Goal: Task Accomplishment & Management: Manage account settings

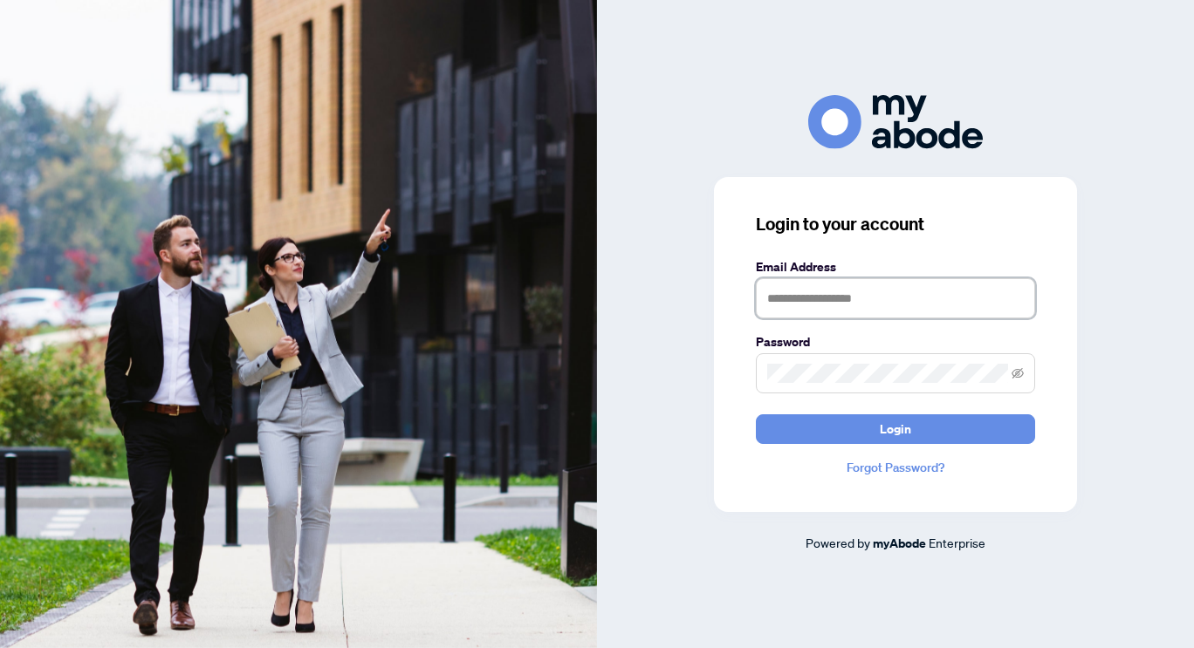
click at [833, 298] on input "text" at bounding box center [895, 298] width 279 height 40
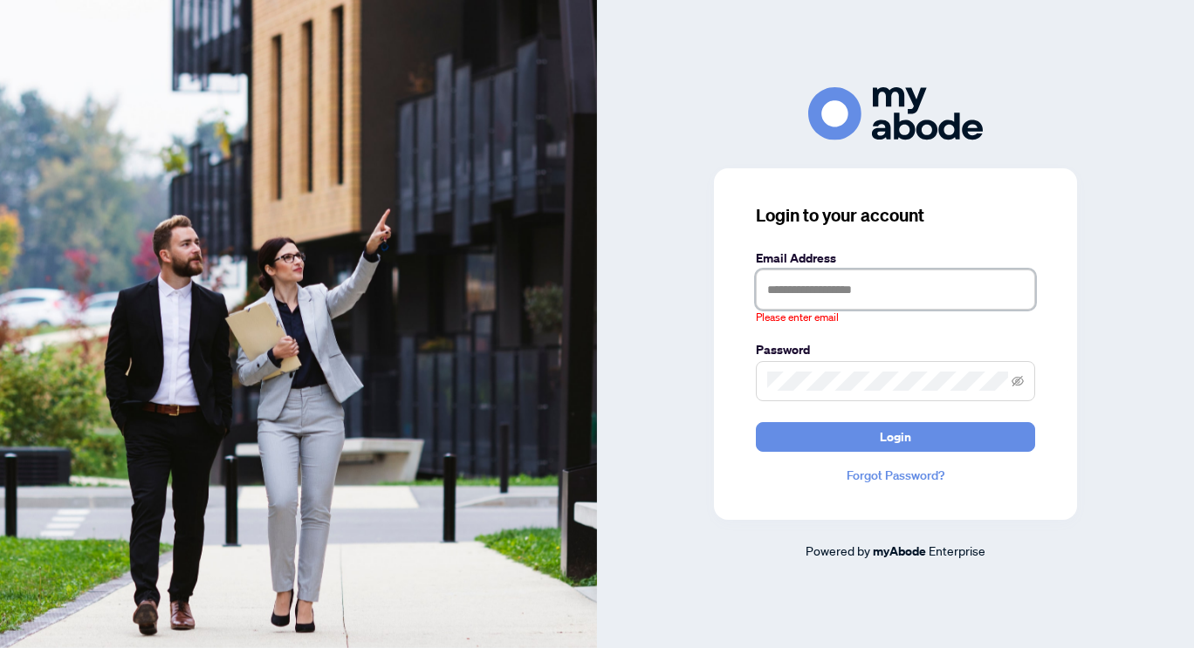
type input "**********"
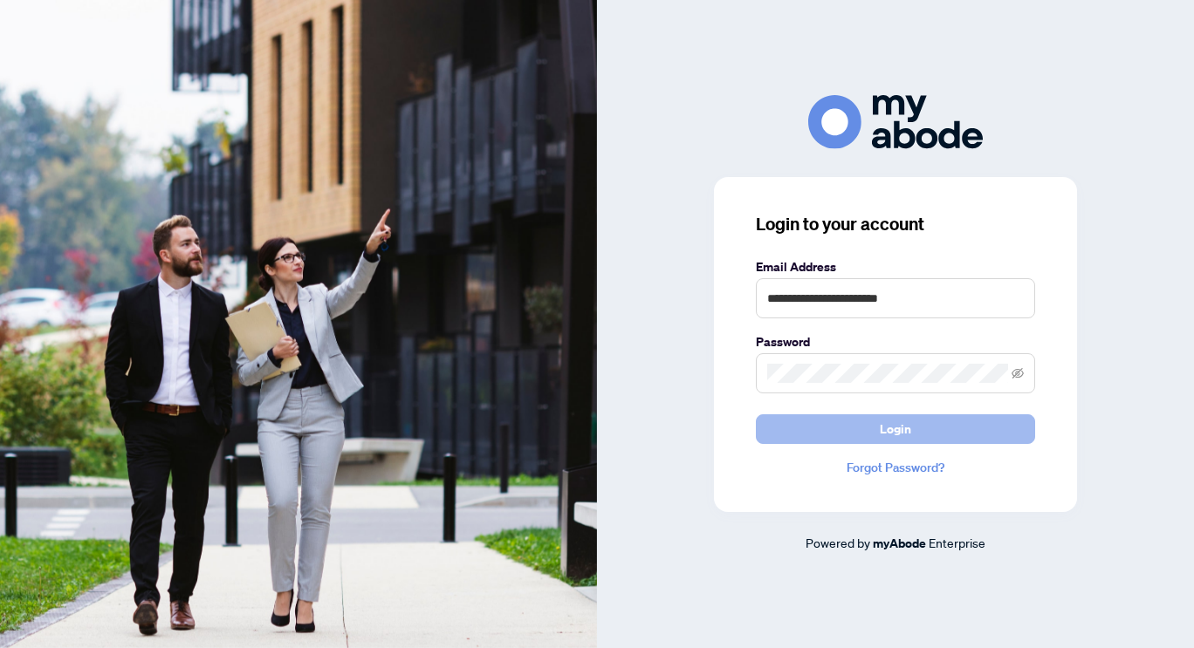
click at [825, 432] on button "Login" at bounding box center [895, 430] width 279 height 30
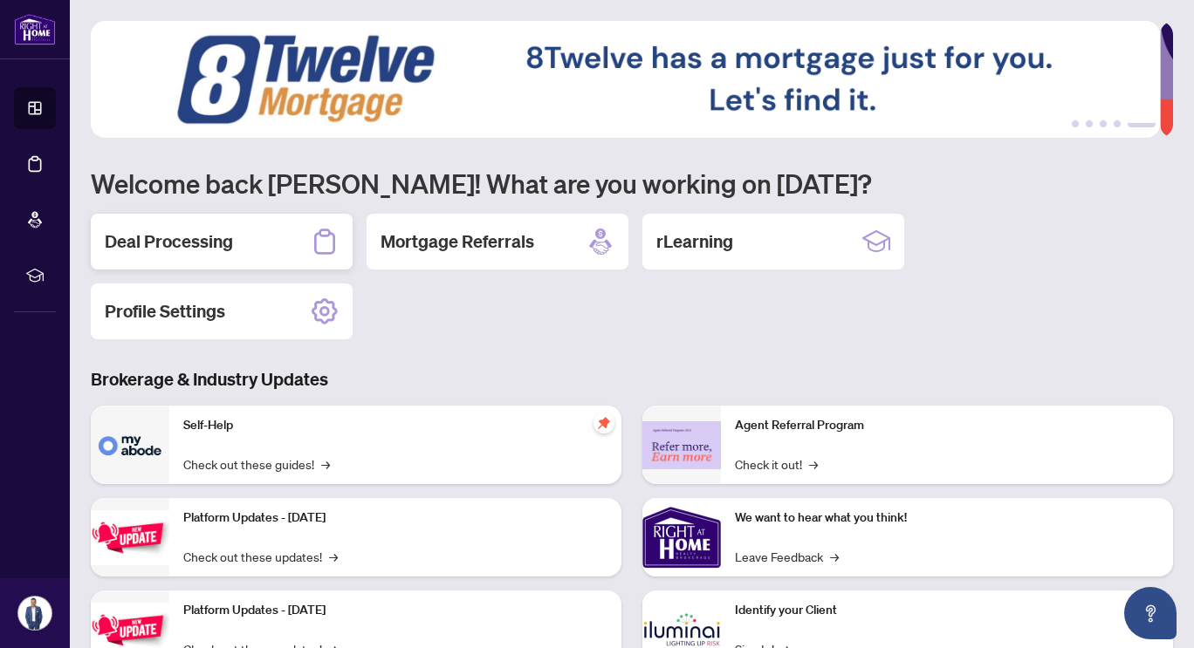
click at [191, 230] on h2 "Deal Processing" at bounding box center [169, 242] width 128 height 24
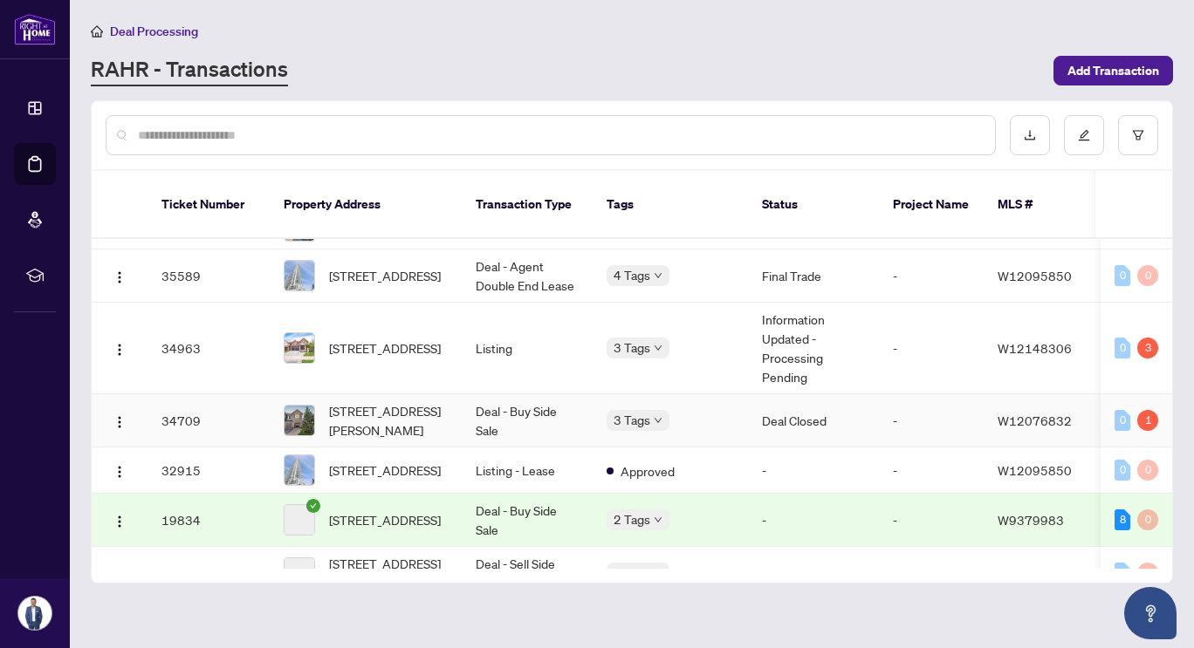
scroll to position [553, 0]
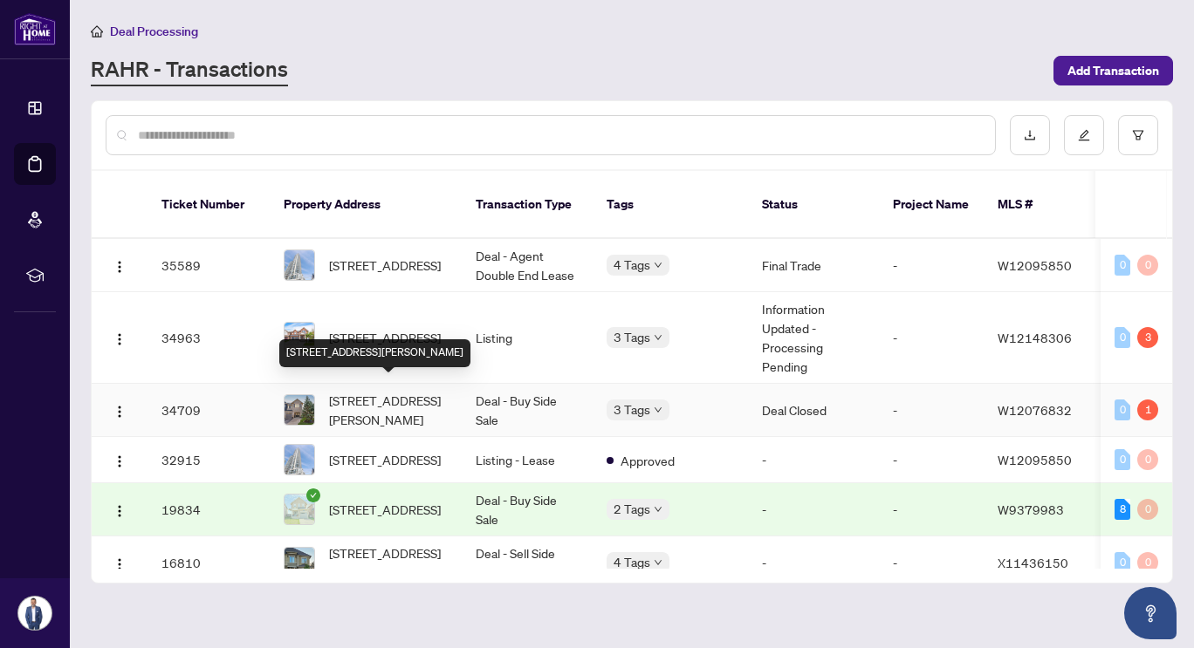
click at [390, 403] on span "[STREET_ADDRESS][PERSON_NAME]" at bounding box center [388, 410] width 119 height 38
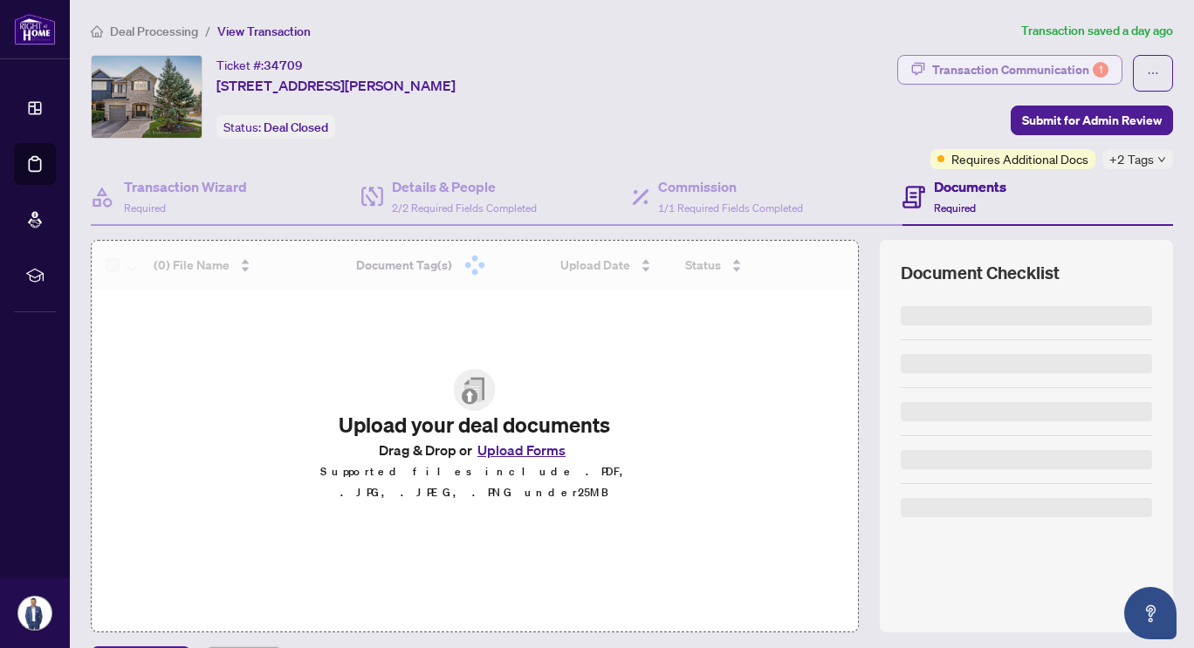
click at [1026, 72] on div "Transaction Communication 1" at bounding box center [1020, 70] width 176 height 28
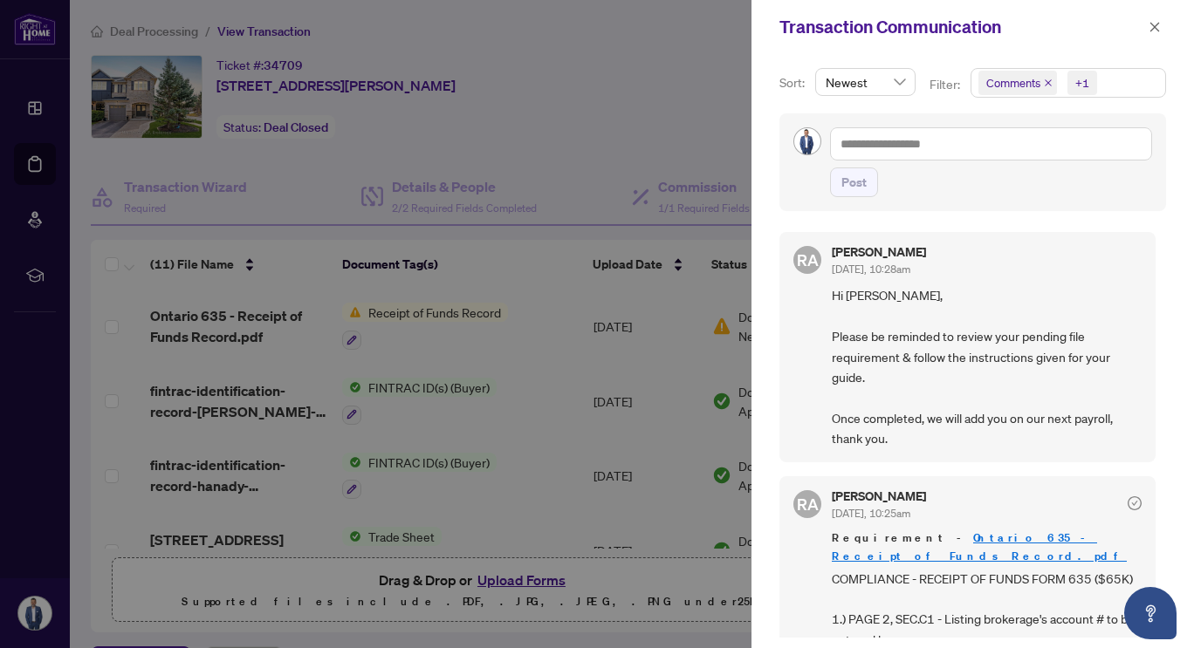
click at [505, 439] on div at bounding box center [597, 324] width 1194 height 648
click at [393, 312] on div at bounding box center [597, 324] width 1194 height 648
click at [1154, 26] on icon "close" at bounding box center [1155, 27] width 10 height 10
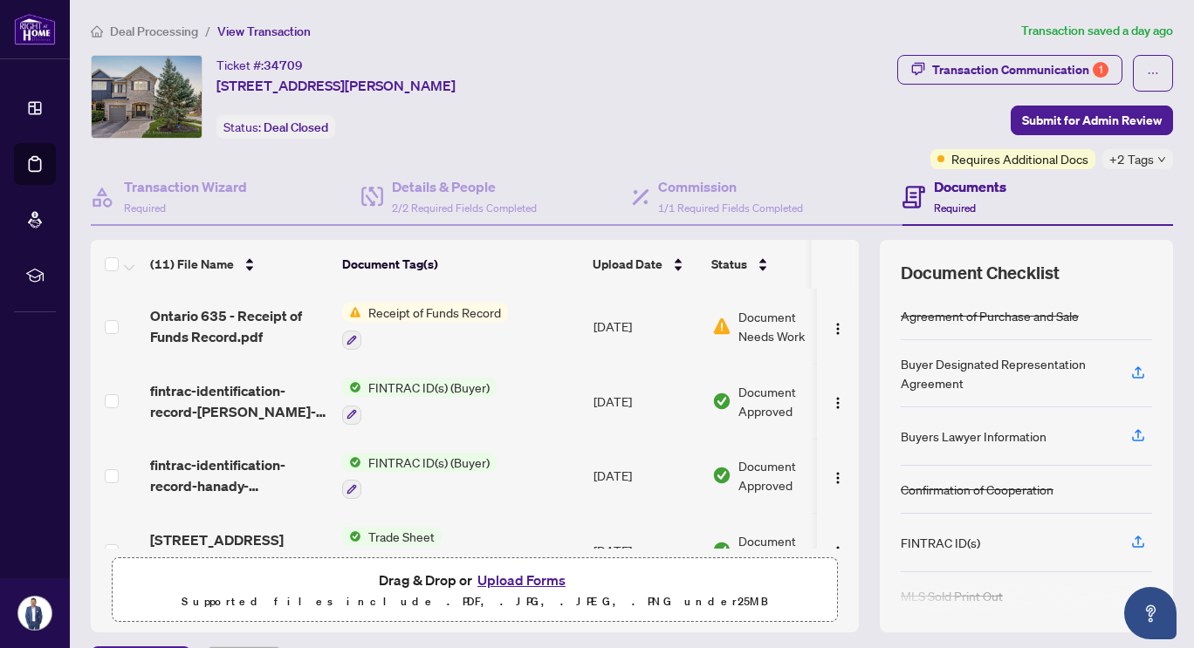
click at [403, 313] on span "Receipt of Funds Record" at bounding box center [434, 312] width 147 height 19
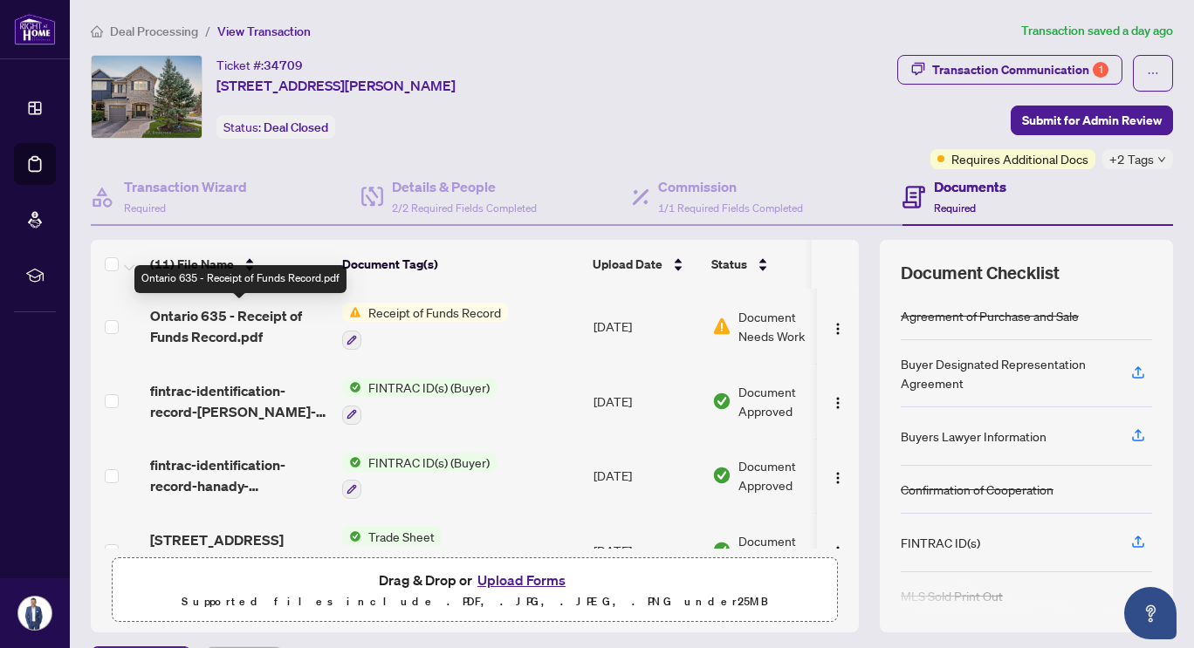
click at [237, 313] on span "Ontario 635 - Receipt of Funds Record.pdf" at bounding box center [239, 326] width 178 height 42
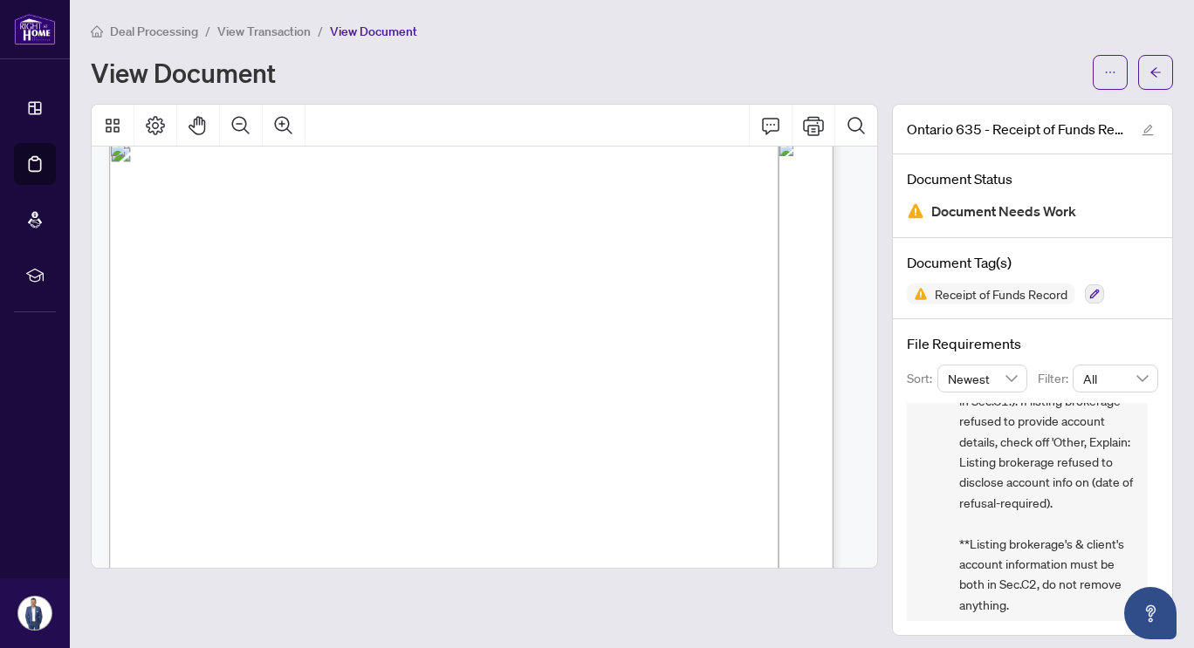
scroll to position [317, 0]
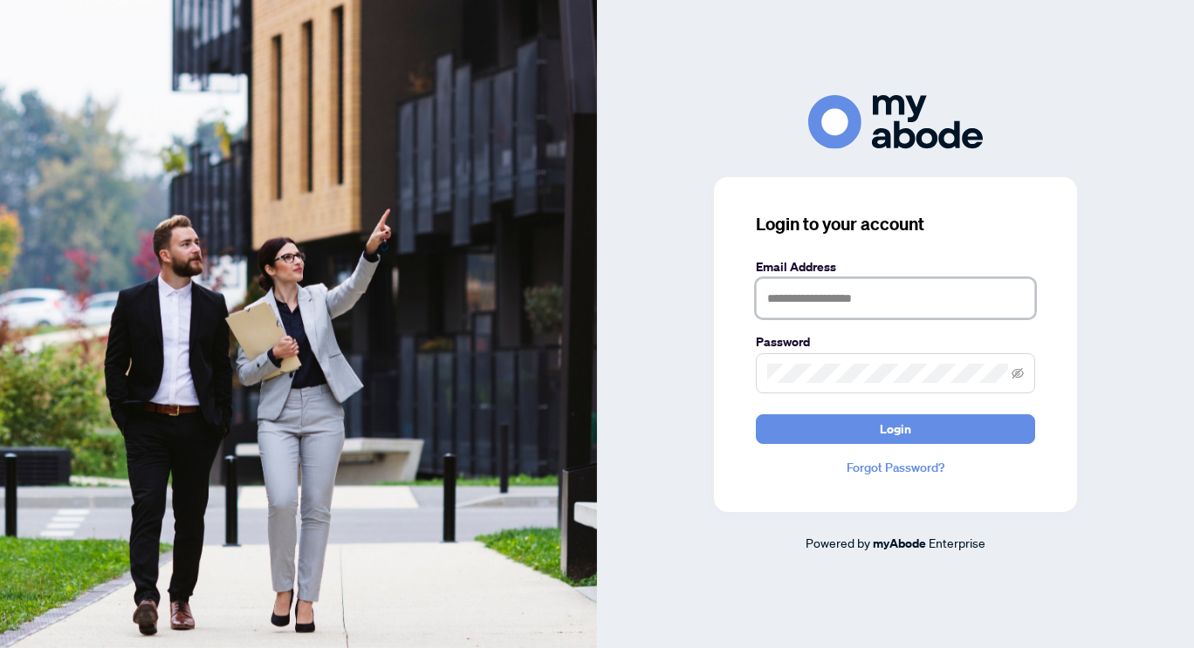
click at [831, 299] on input "text" at bounding box center [895, 298] width 279 height 40
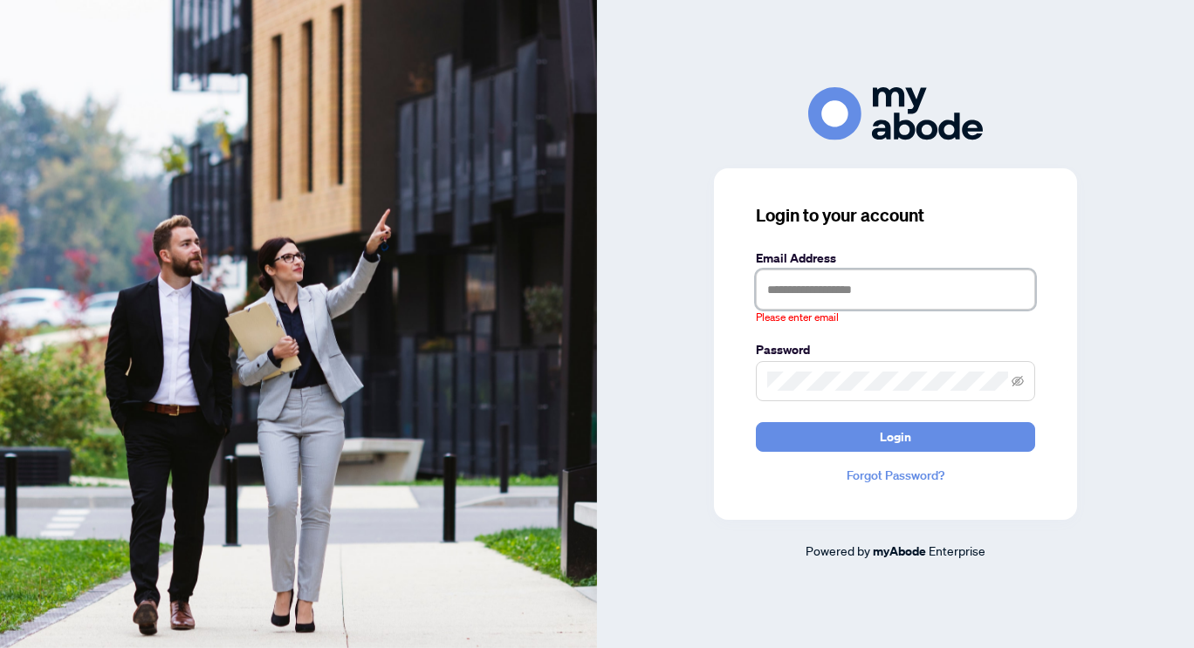
type input "**********"
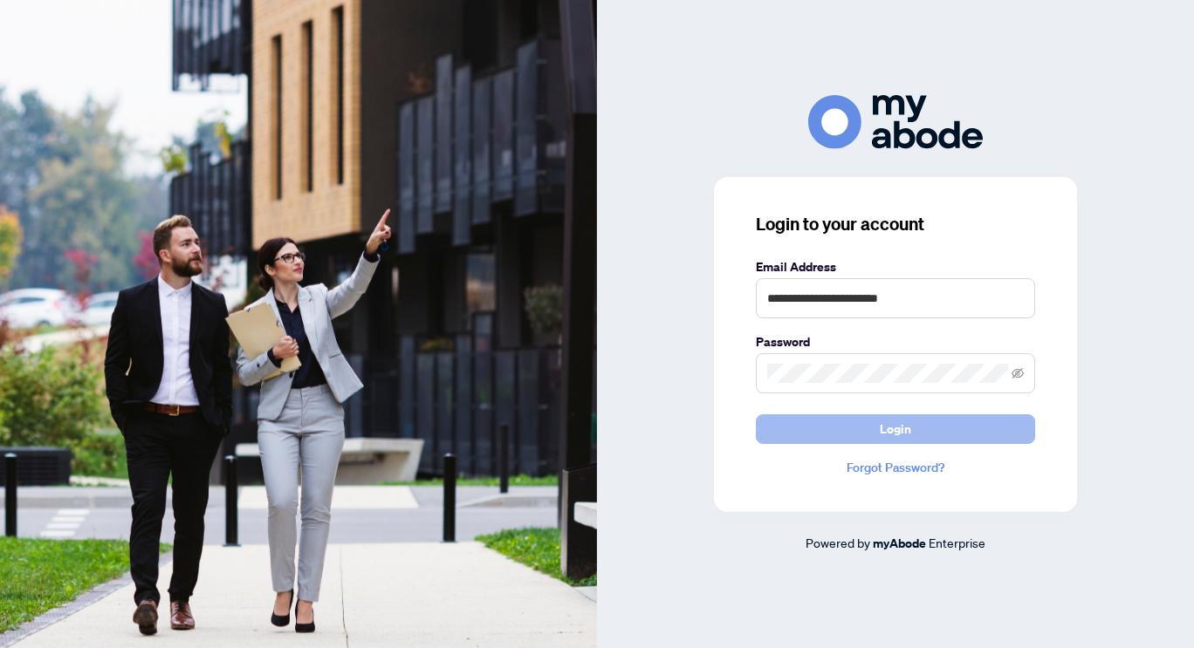
click at [859, 431] on button "Login" at bounding box center [895, 430] width 279 height 30
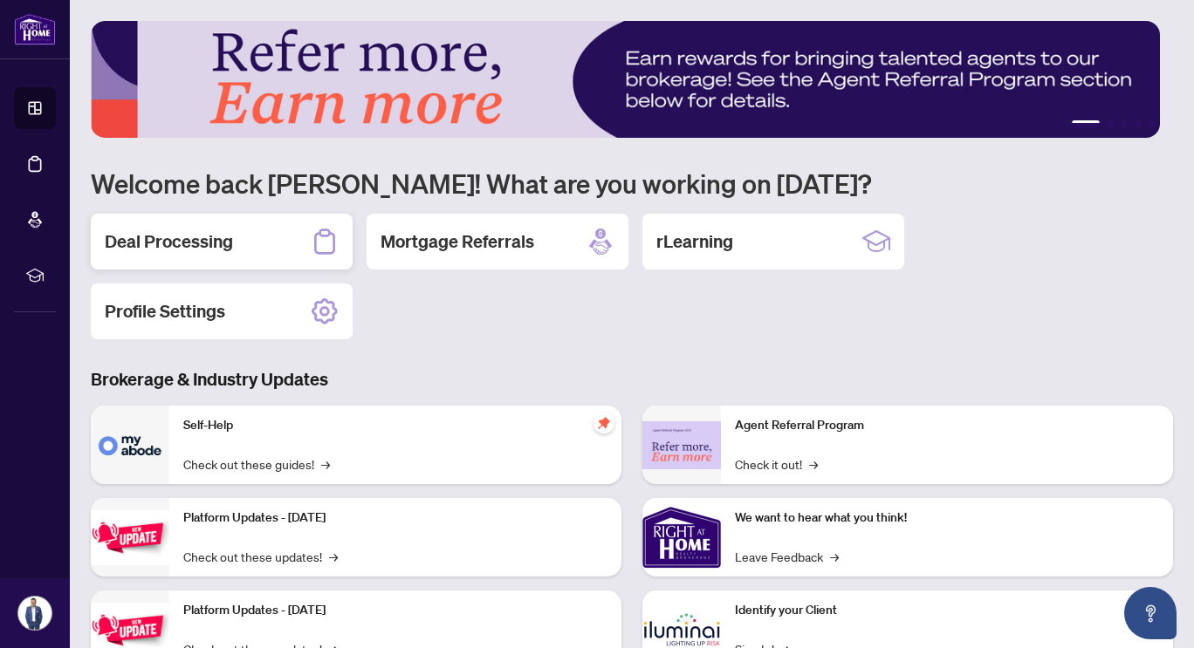
click at [182, 241] on h2 "Deal Processing" at bounding box center [169, 242] width 128 height 24
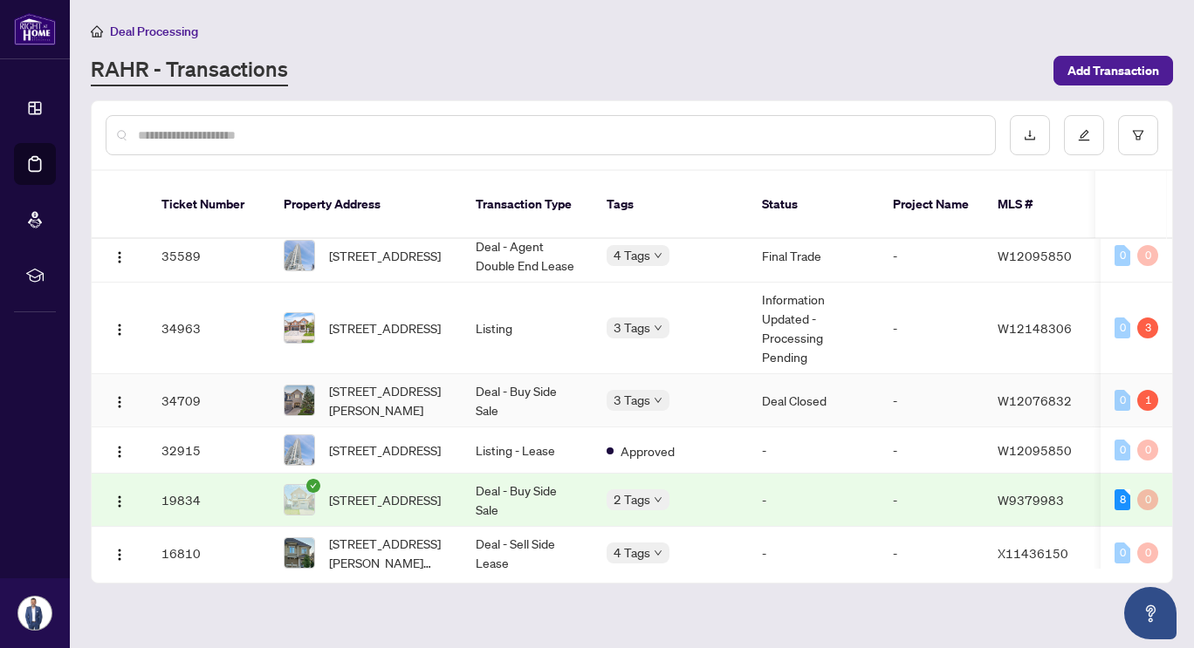
scroll to position [675, 0]
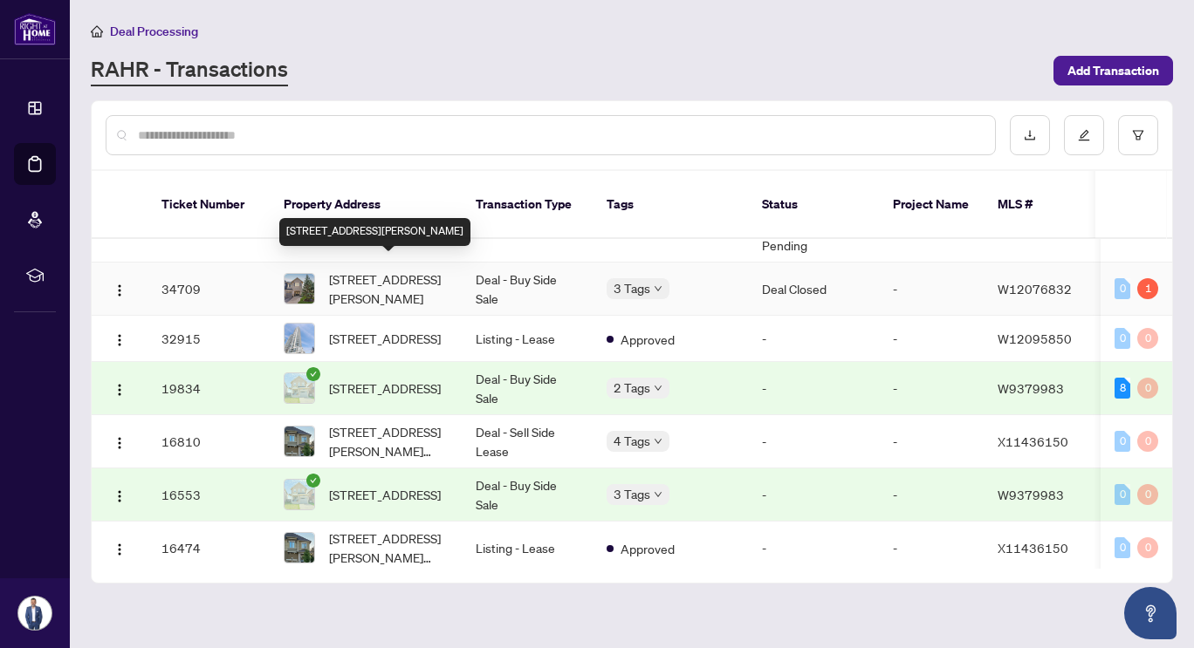
click at [390, 275] on span "[STREET_ADDRESS][PERSON_NAME]" at bounding box center [388, 289] width 119 height 38
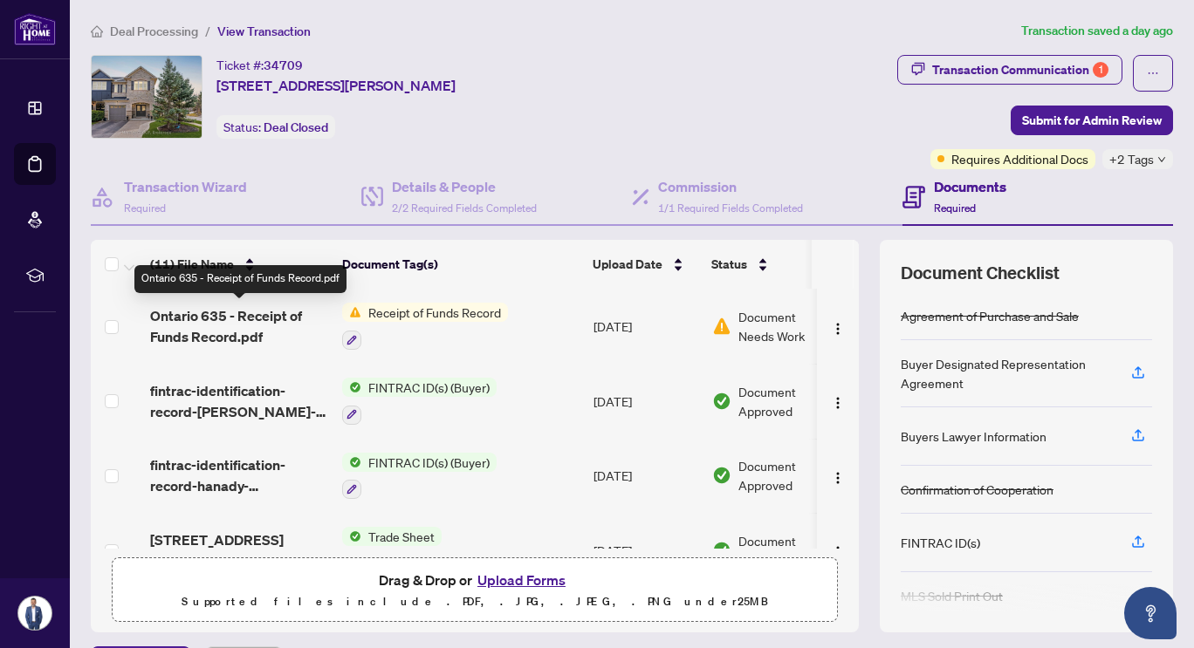
click at [240, 319] on span "Ontario 635 - Receipt of Funds Record.pdf" at bounding box center [239, 326] width 178 height 42
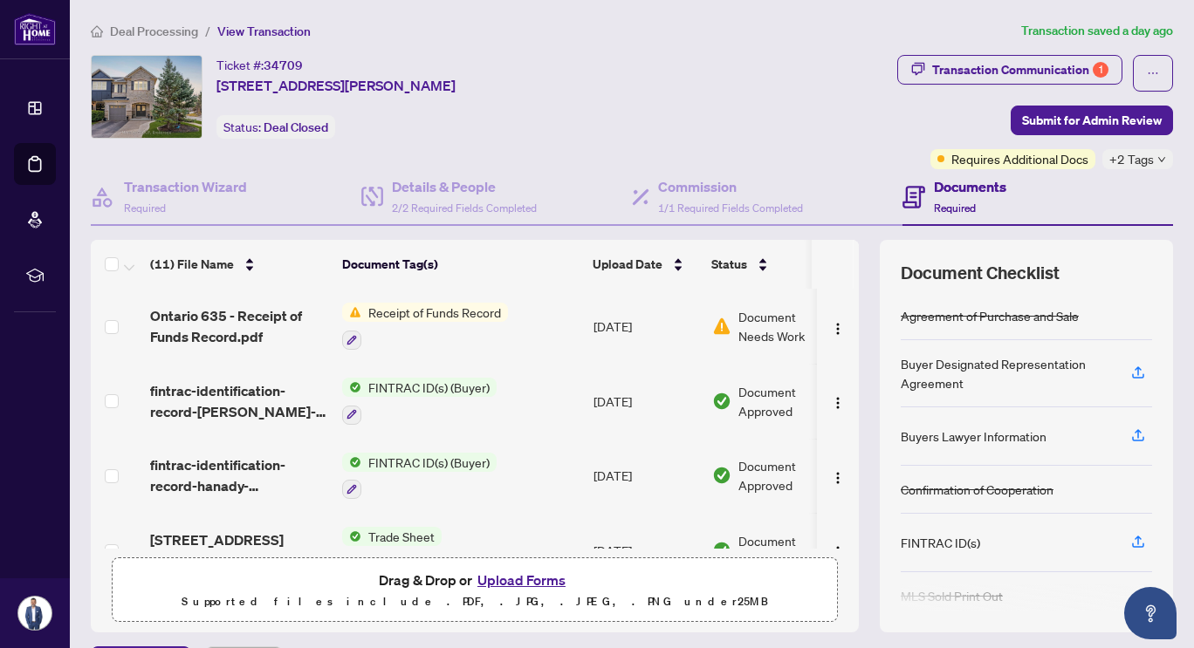
click at [761, 331] on span "Document Needs Work" at bounding box center [783, 326] width 91 height 38
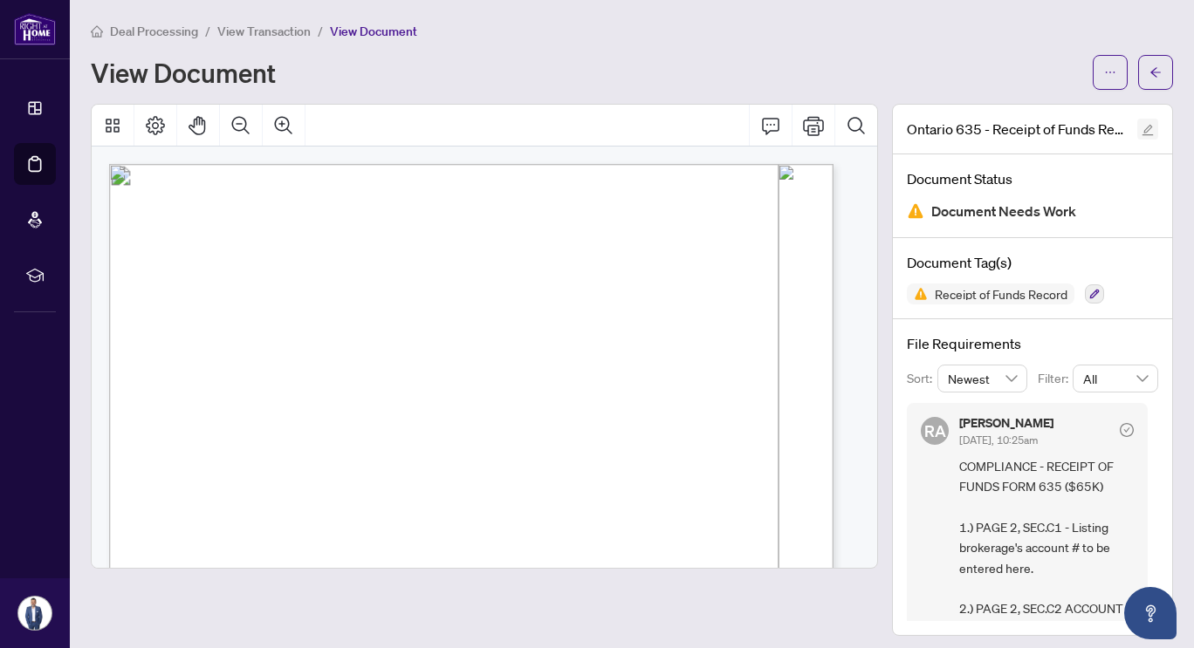
click at [1142, 130] on icon "edit" at bounding box center [1147, 130] width 11 height 11
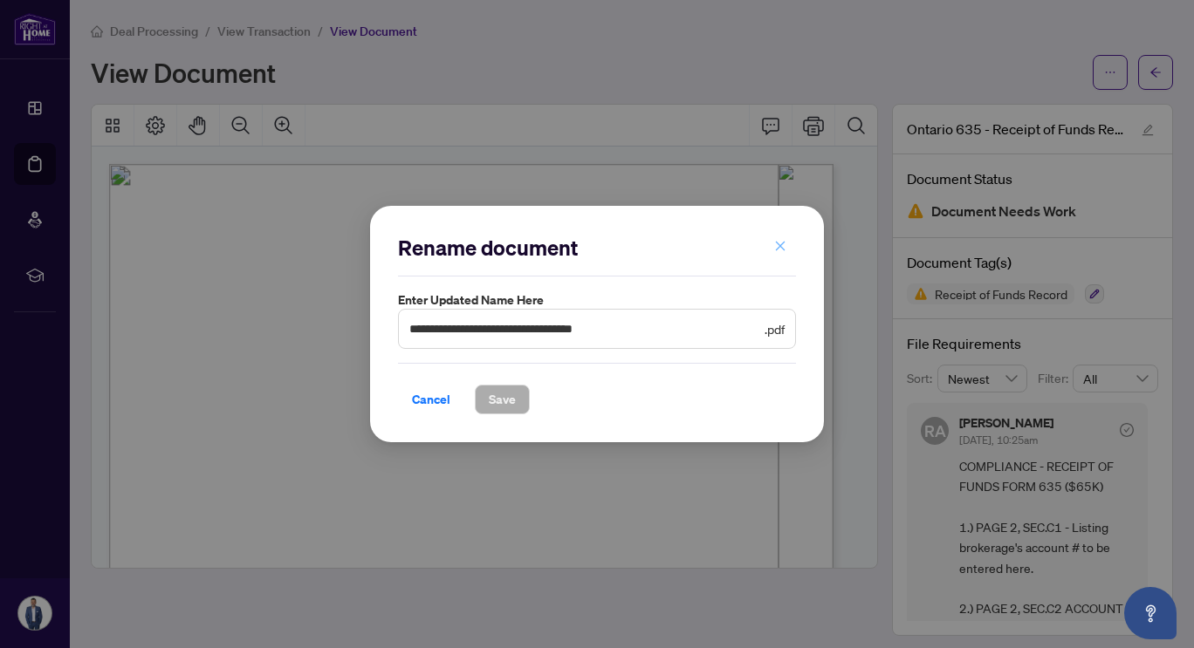
click at [778, 250] on icon "close" at bounding box center [780, 246] width 12 height 12
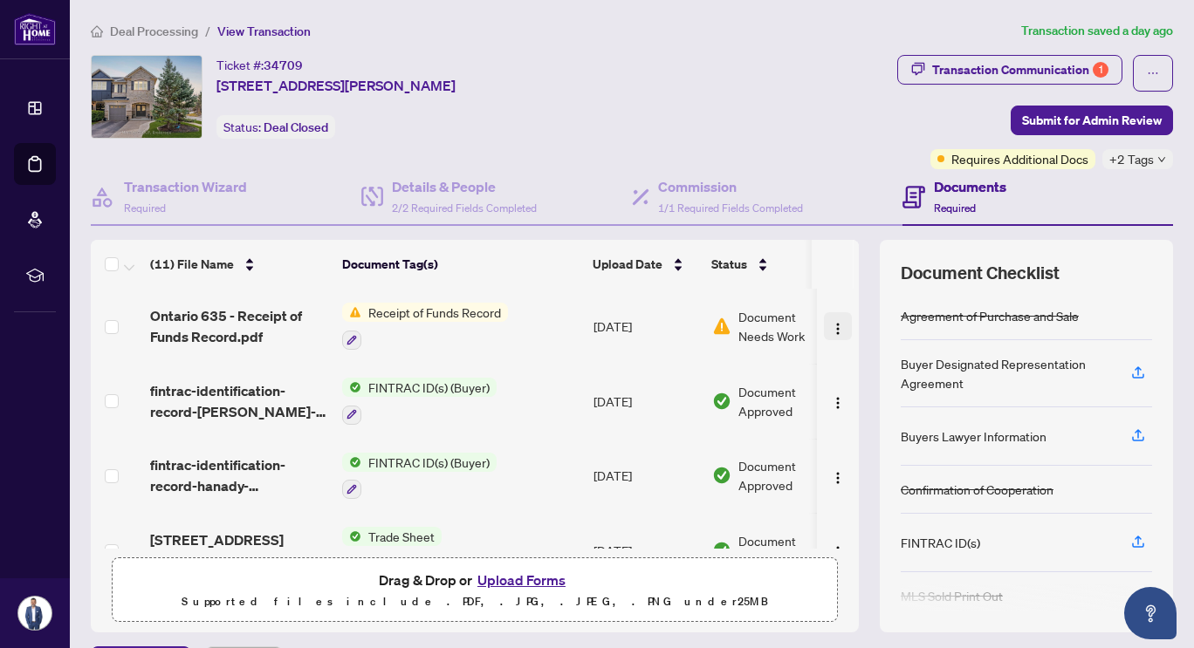
click at [831, 322] on img "button" at bounding box center [838, 329] width 14 height 14
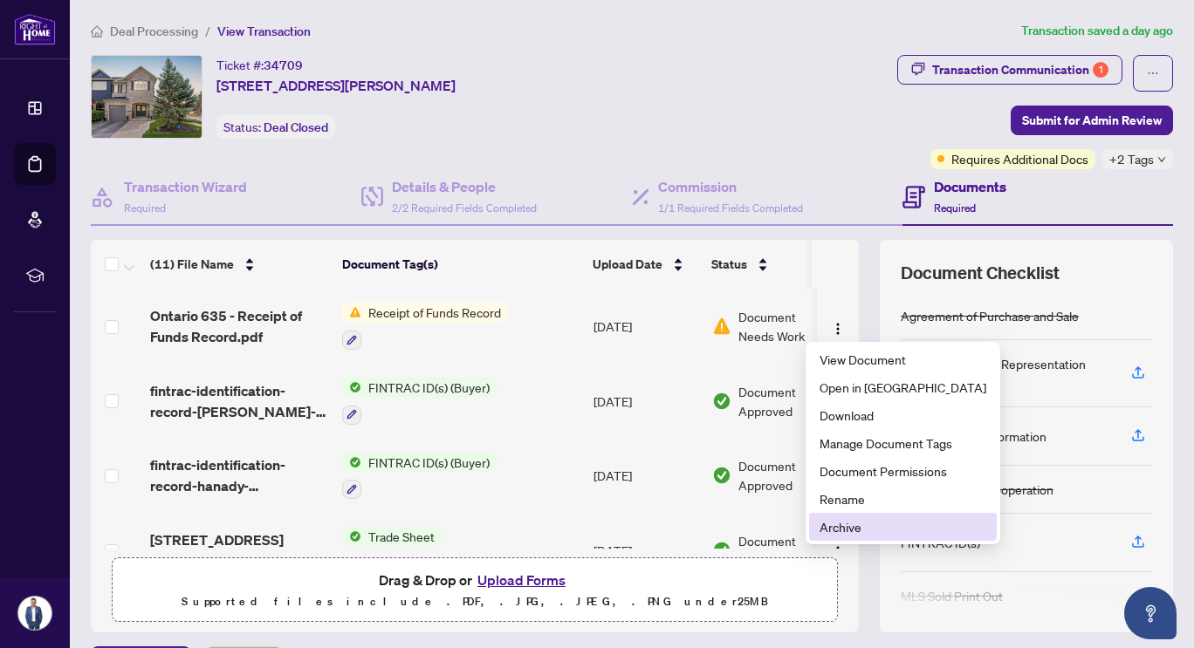
click at [845, 525] on span "Archive" at bounding box center [902, 527] width 167 height 19
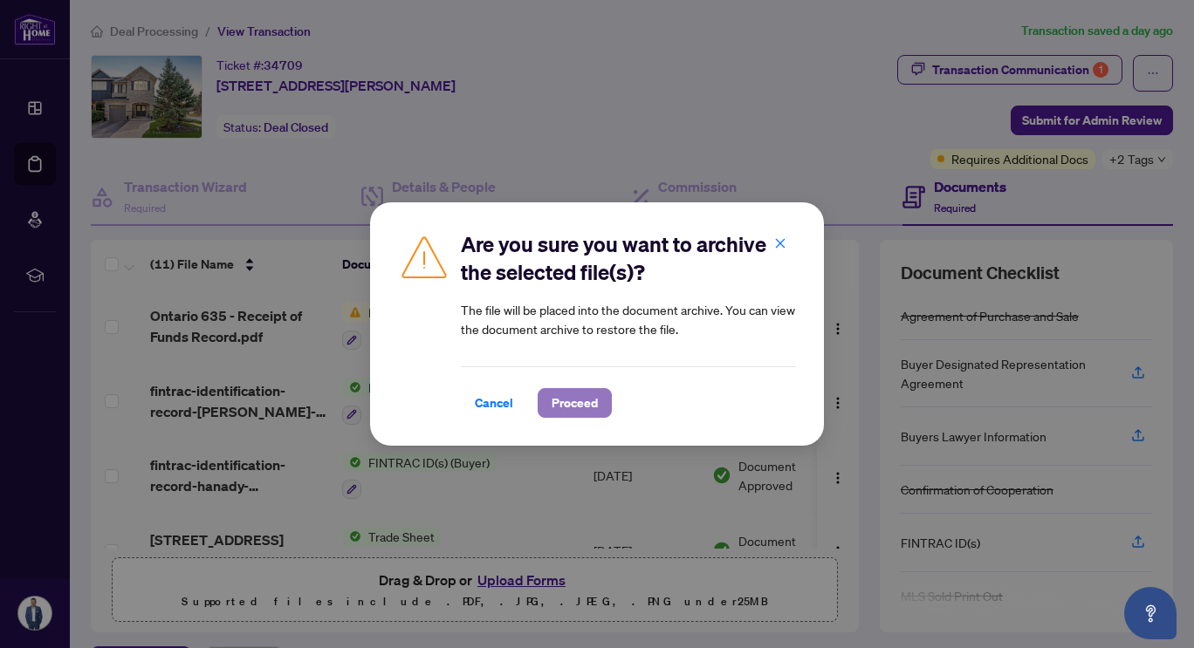
click at [561, 397] on span "Proceed" at bounding box center [575, 403] width 46 height 28
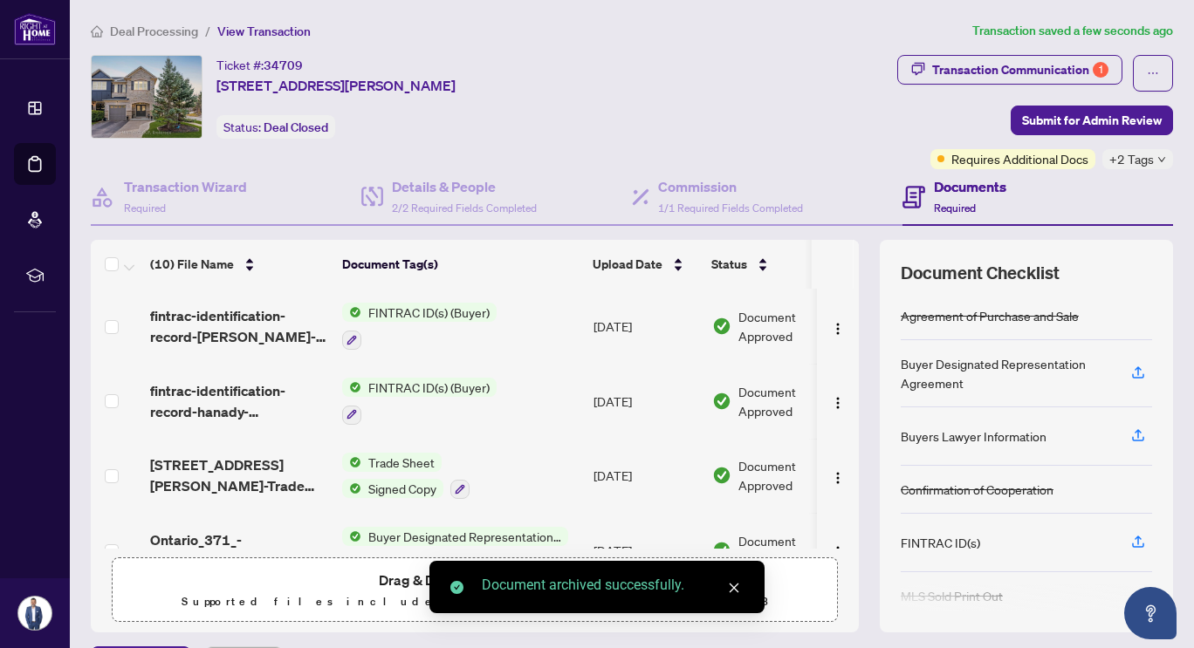
click at [387, 582] on span "Drag & Drop or Upload Forms" at bounding box center [475, 580] width 192 height 23
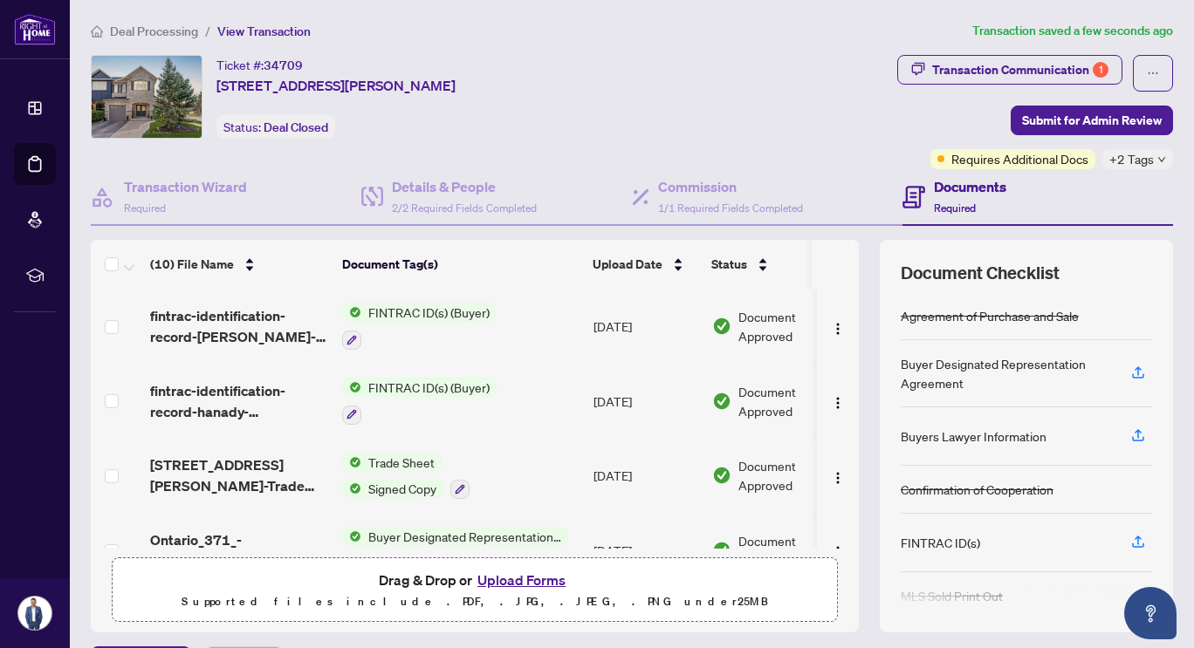
click at [497, 582] on button "Upload Forms" at bounding box center [521, 580] width 99 height 23
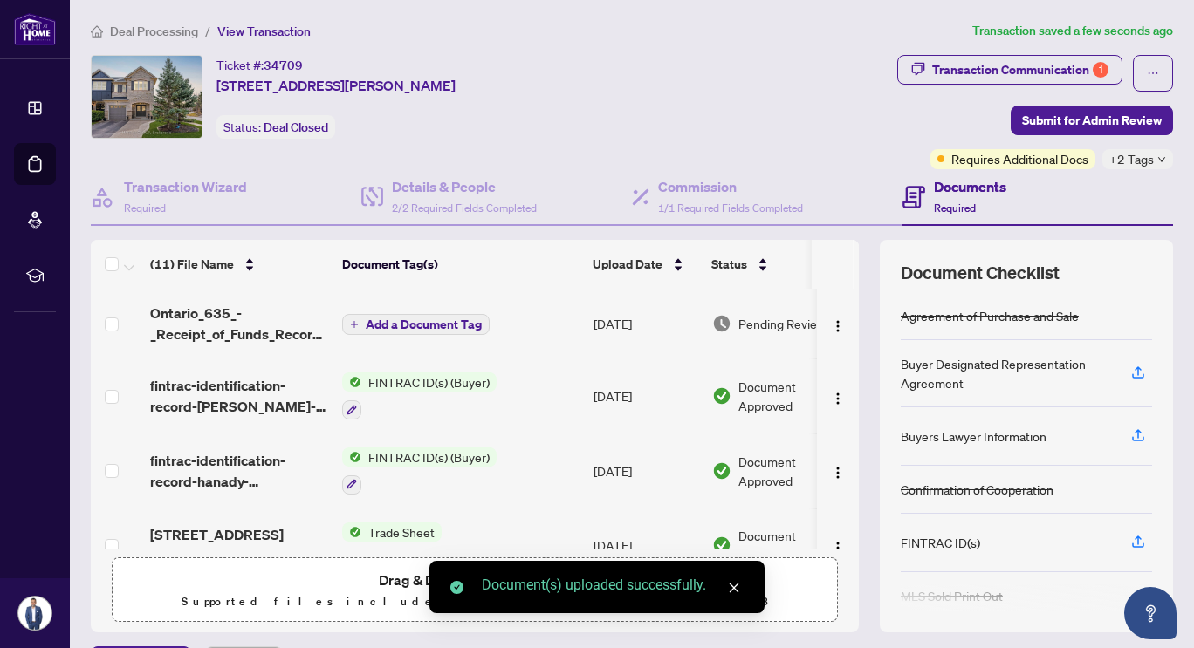
click at [357, 323] on icon "plus" at bounding box center [354, 324] width 9 height 9
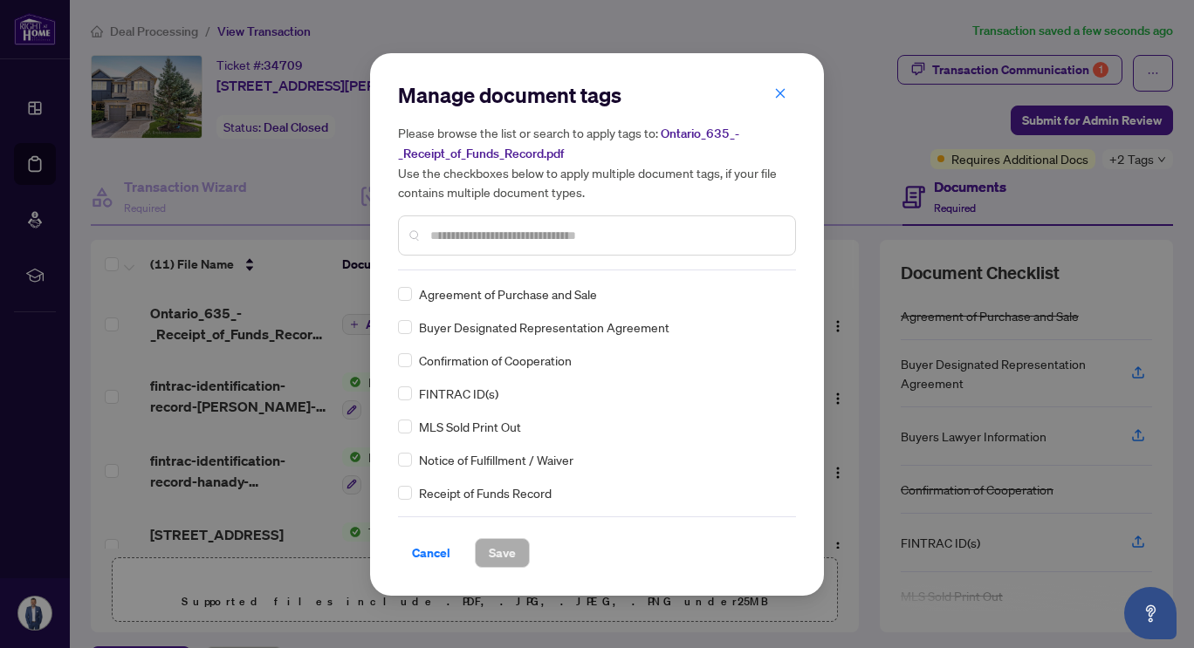
click at [522, 237] on input "text" at bounding box center [605, 235] width 351 height 19
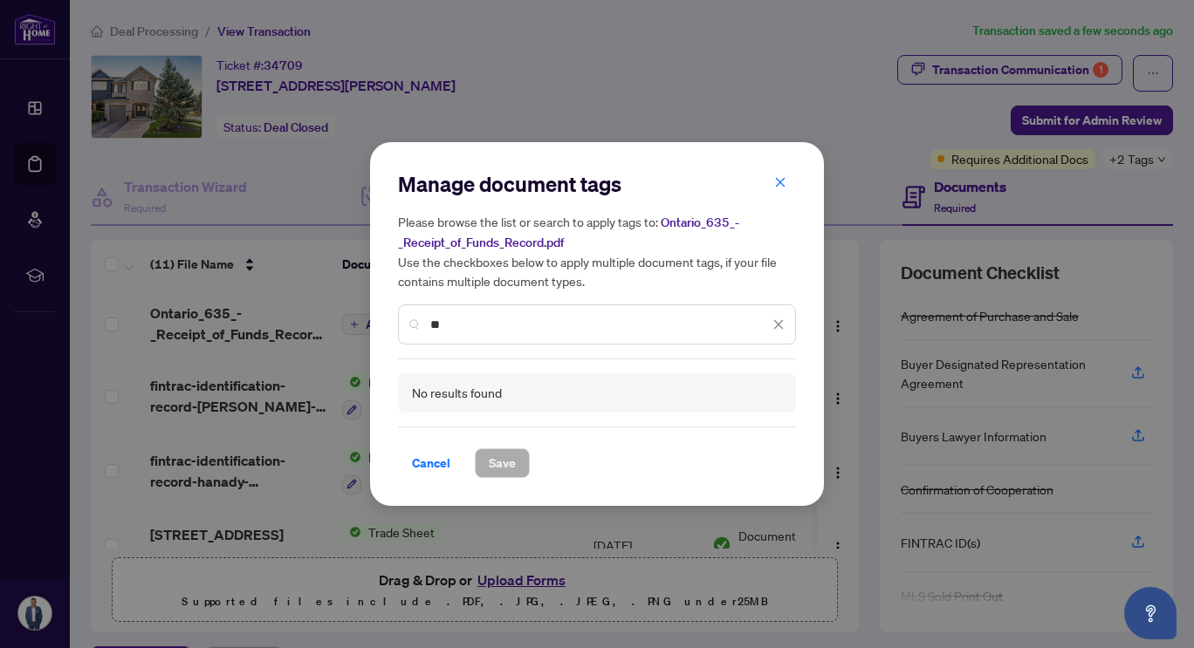
type input "*"
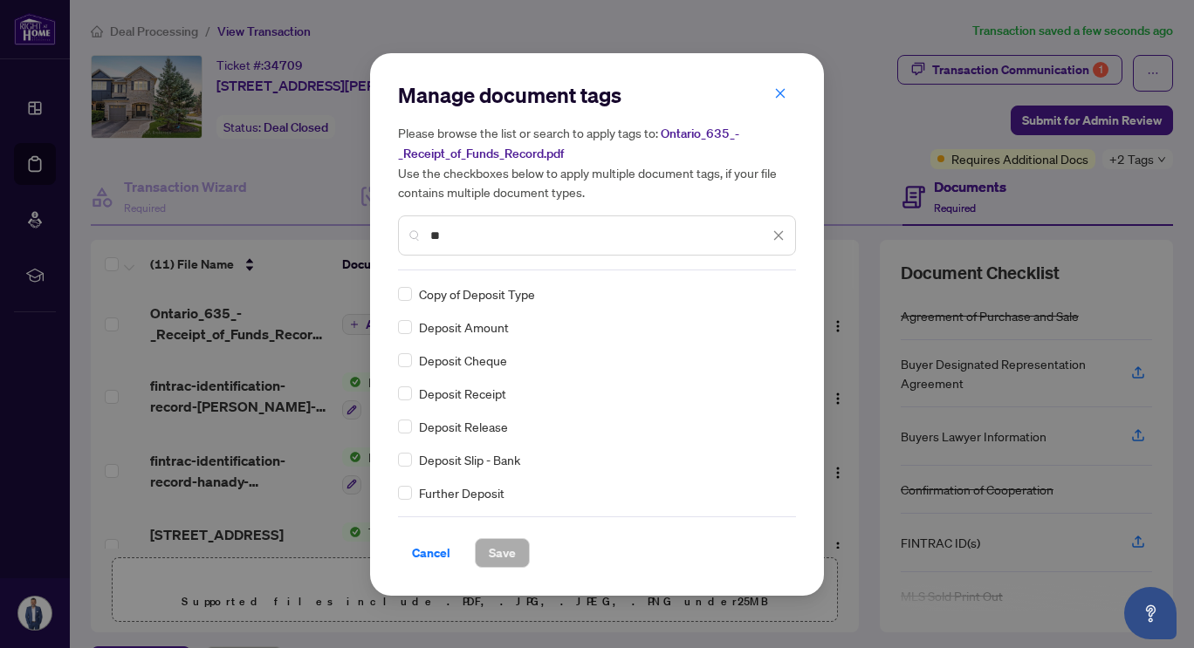
type input "*"
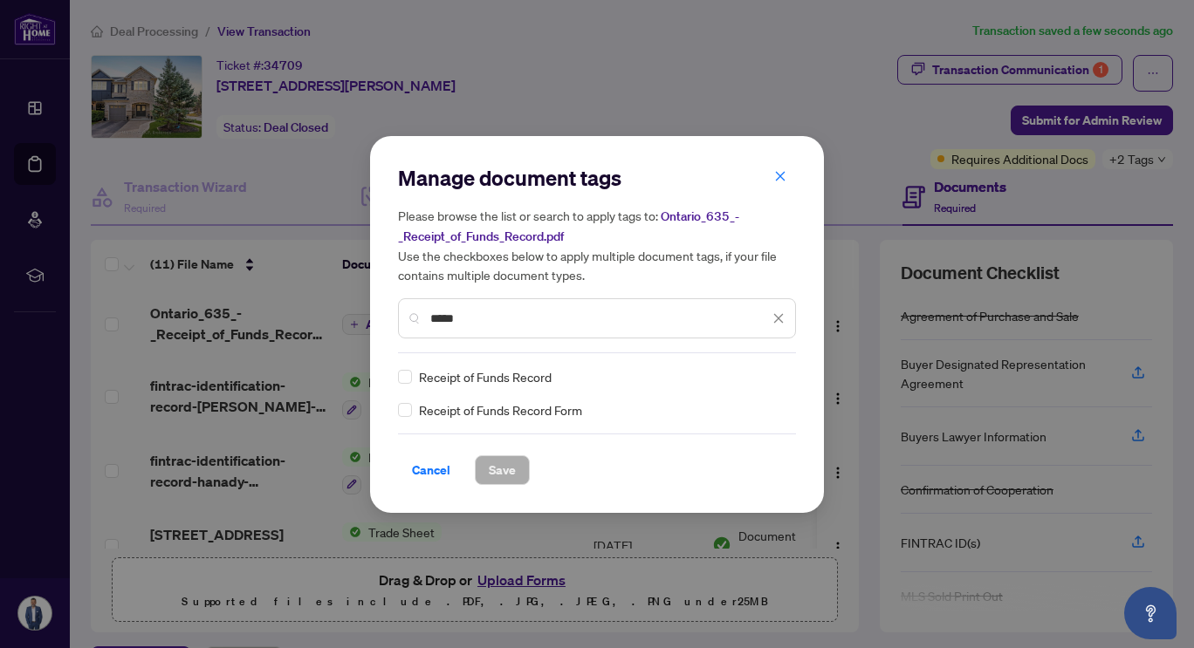
type input "*****"
click at [497, 467] on span "Save" at bounding box center [502, 470] width 27 height 28
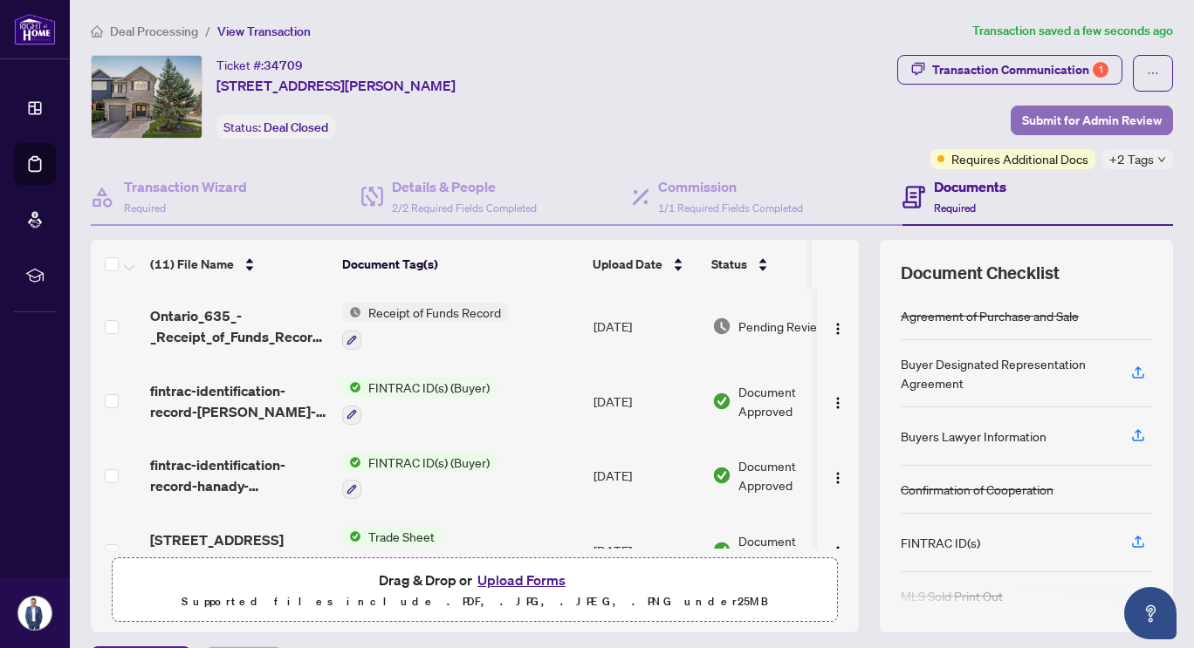
click at [1055, 113] on span "Submit for Admin Review" at bounding box center [1092, 120] width 140 height 28
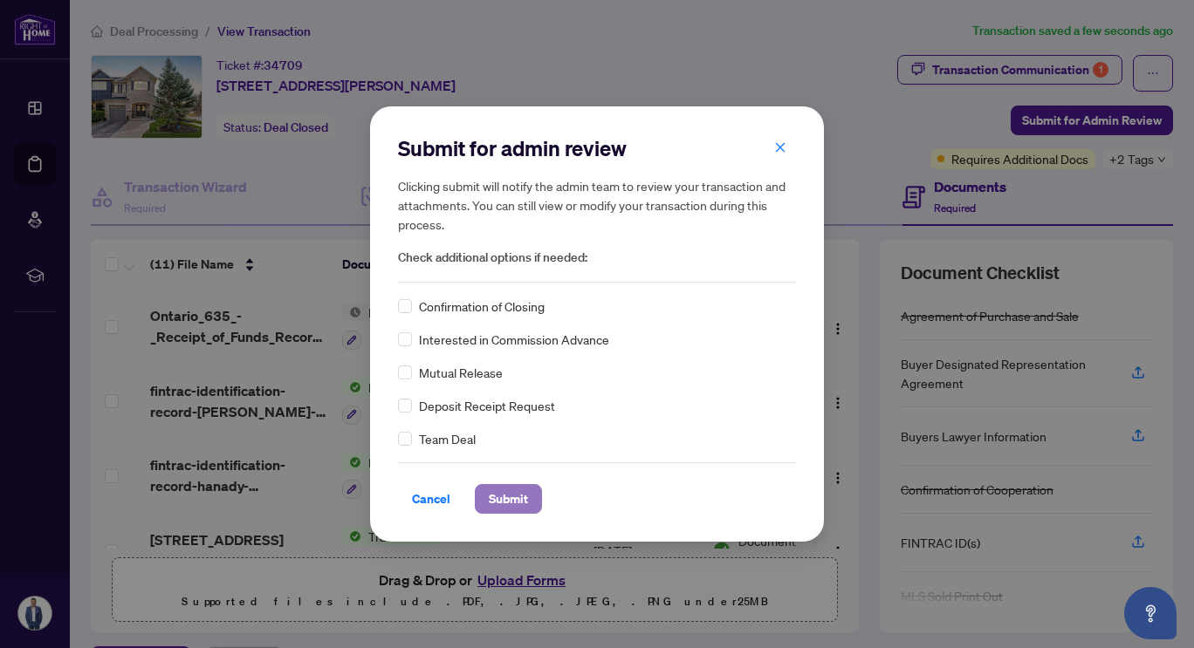
click at [517, 500] on span "Submit" at bounding box center [508, 499] width 39 height 28
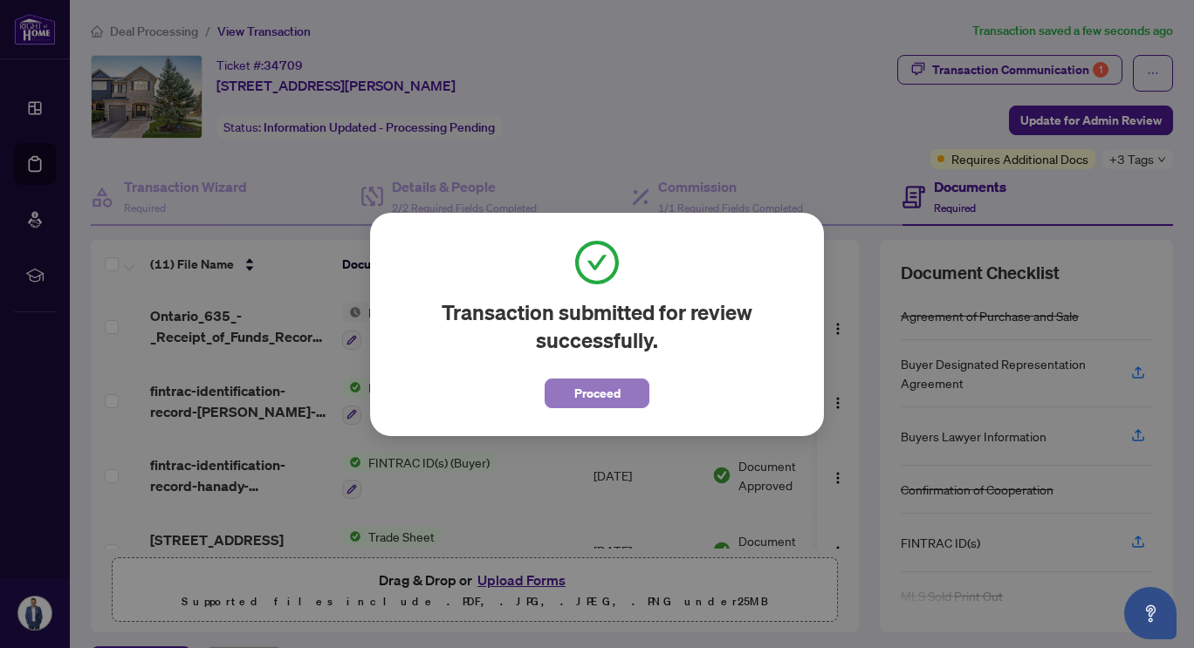
click at [605, 394] on span "Proceed" at bounding box center [597, 394] width 46 height 28
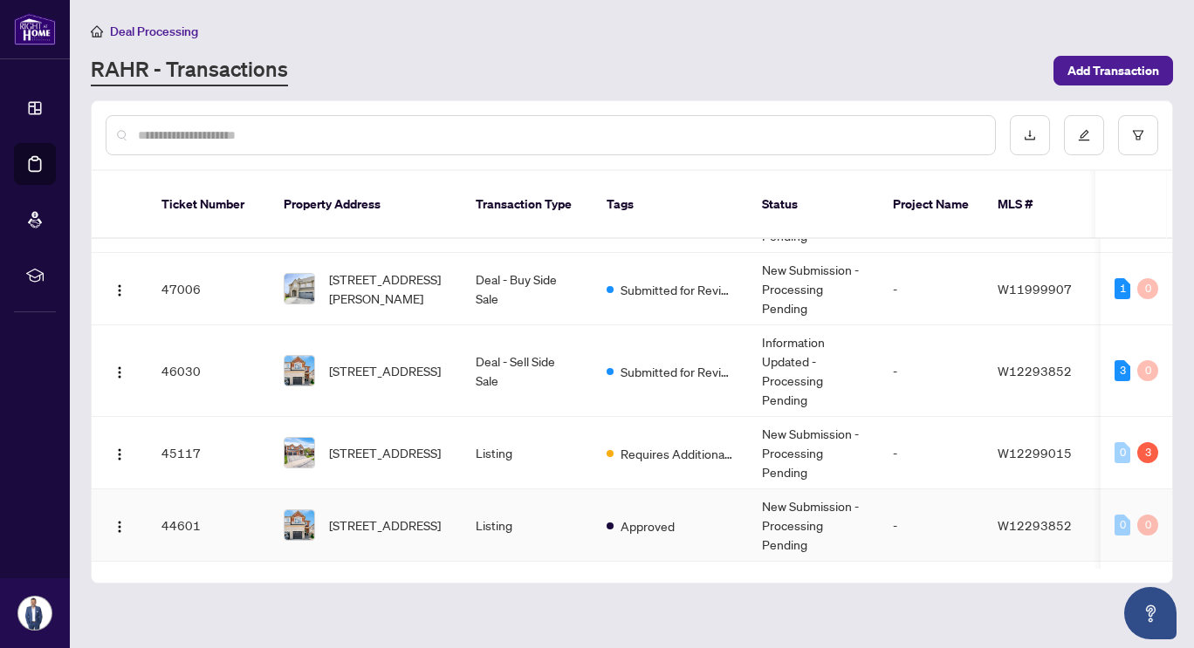
scroll to position [56, 0]
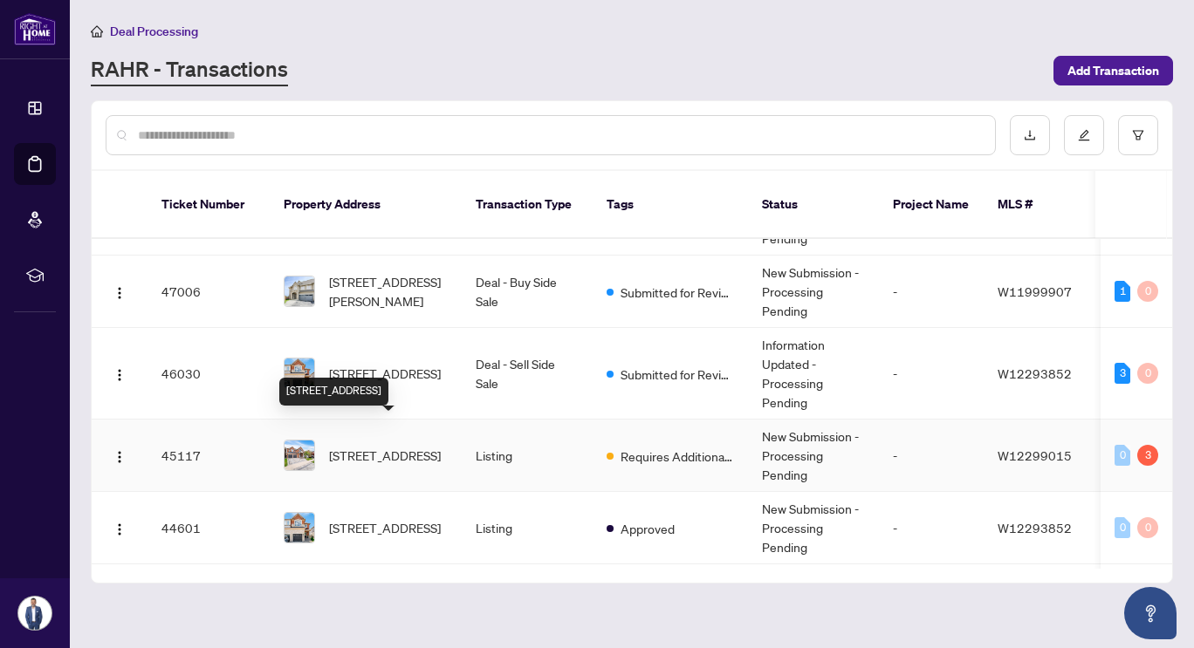
click at [398, 446] on span "[STREET_ADDRESS]" at bounding box center [385, 455] width 112 height 19
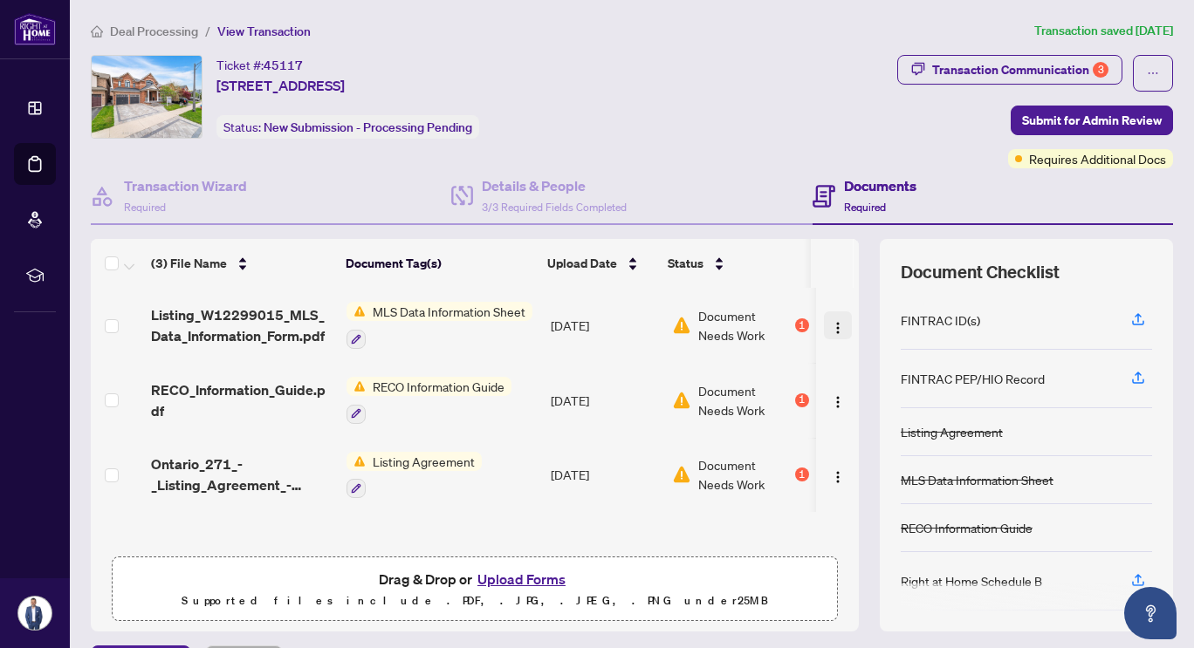
click at [831, 323] on img "button" at bounding box center [838, 328] width 14 height 14
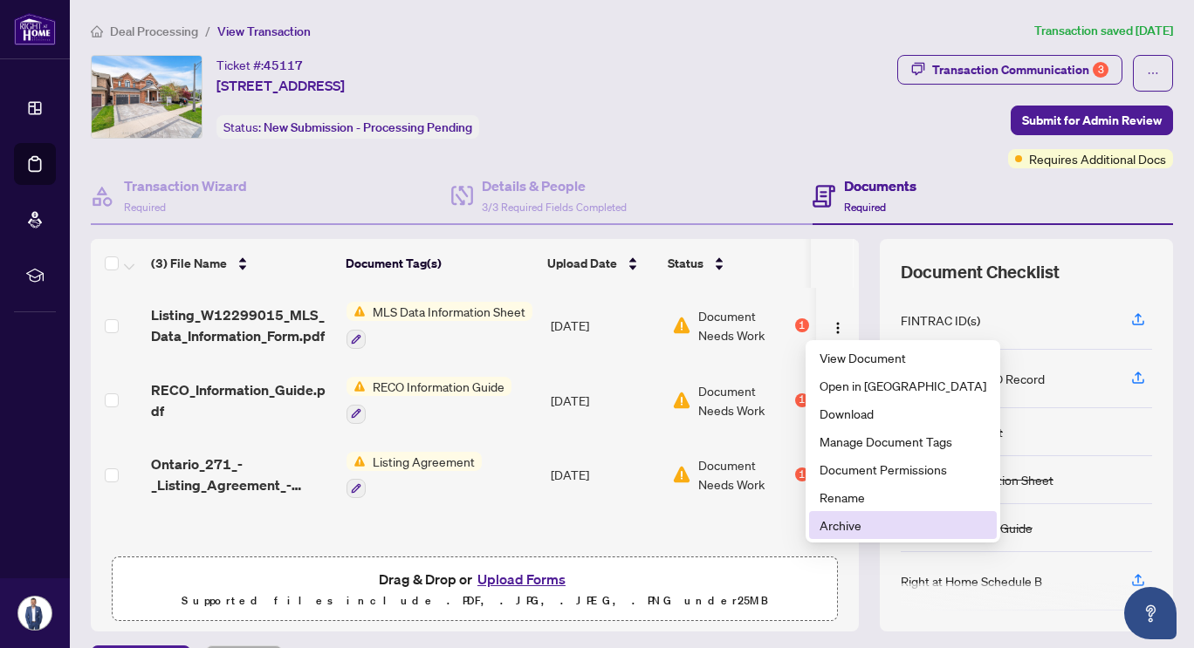
click at [836, 523] on span "Archive" at bounding box center [902, 525] width 167 height 19
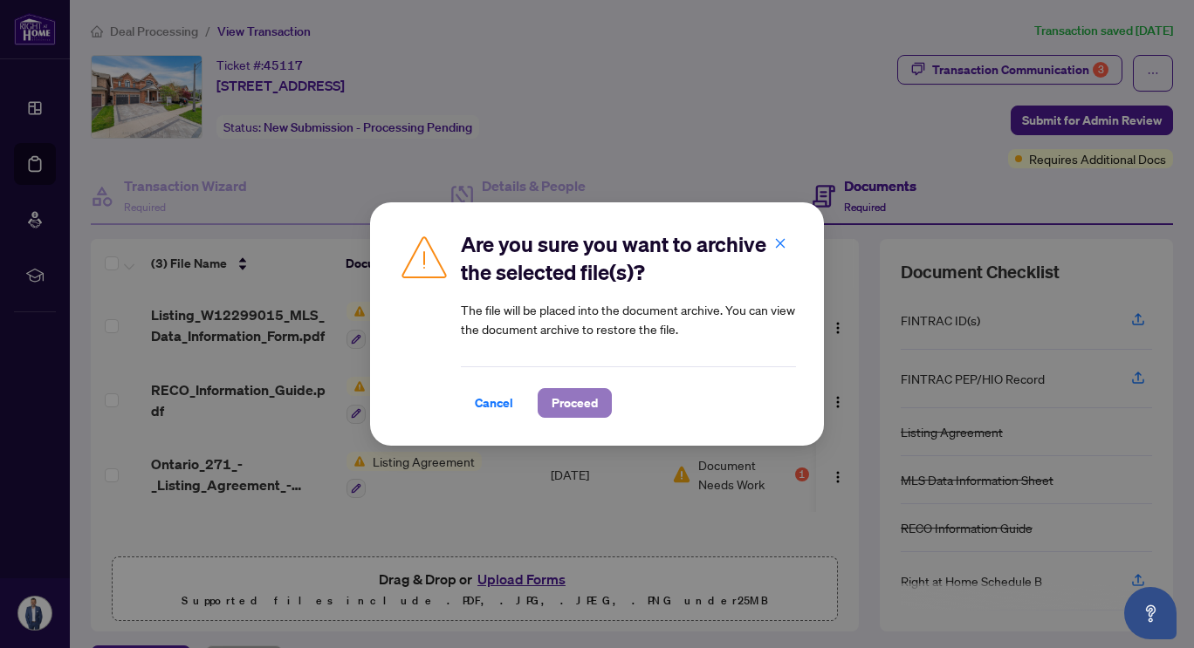
click at [552, 401] on span "Proceed" at bounding box center [575, 403] width 46 height 28
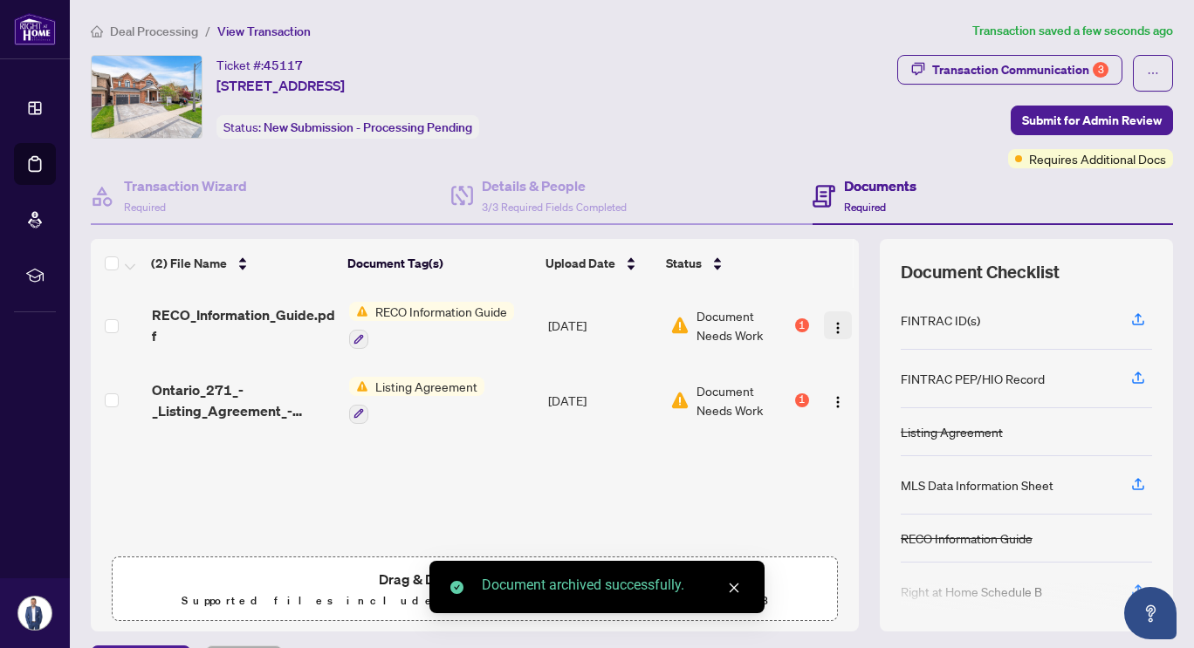
click at [831, 329] on img "button" at bounding box center [838, 328] width 14 height 14
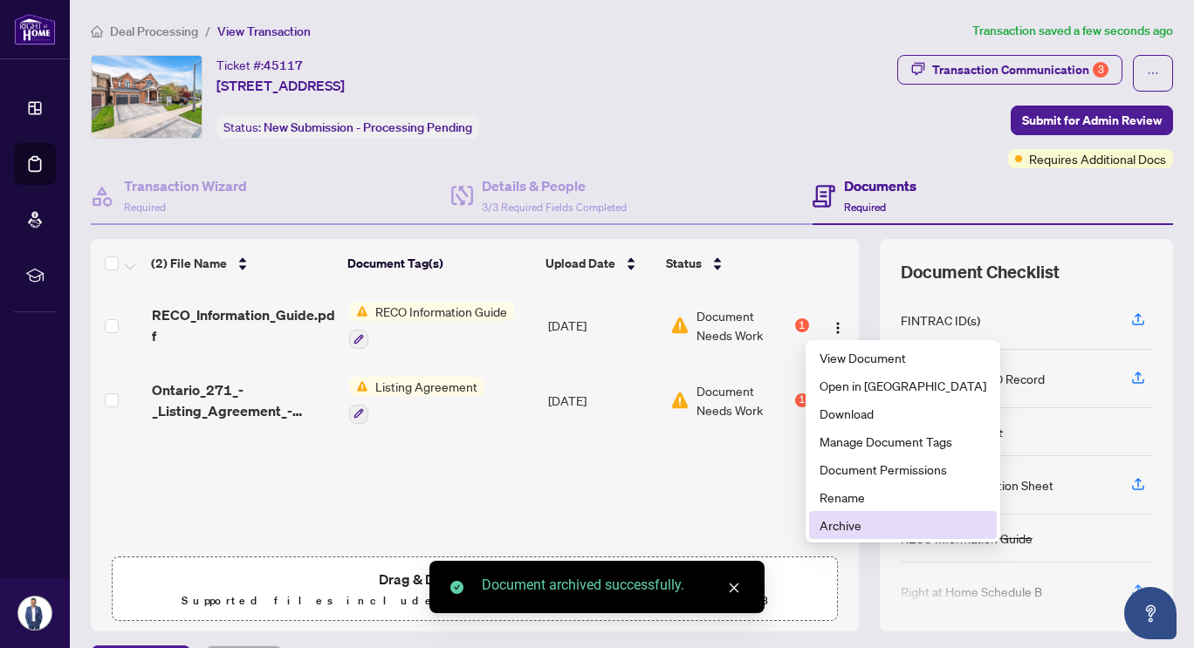
click at [833, 523] on span "Archive" at bounding box center [902, 525] width 167 height 19
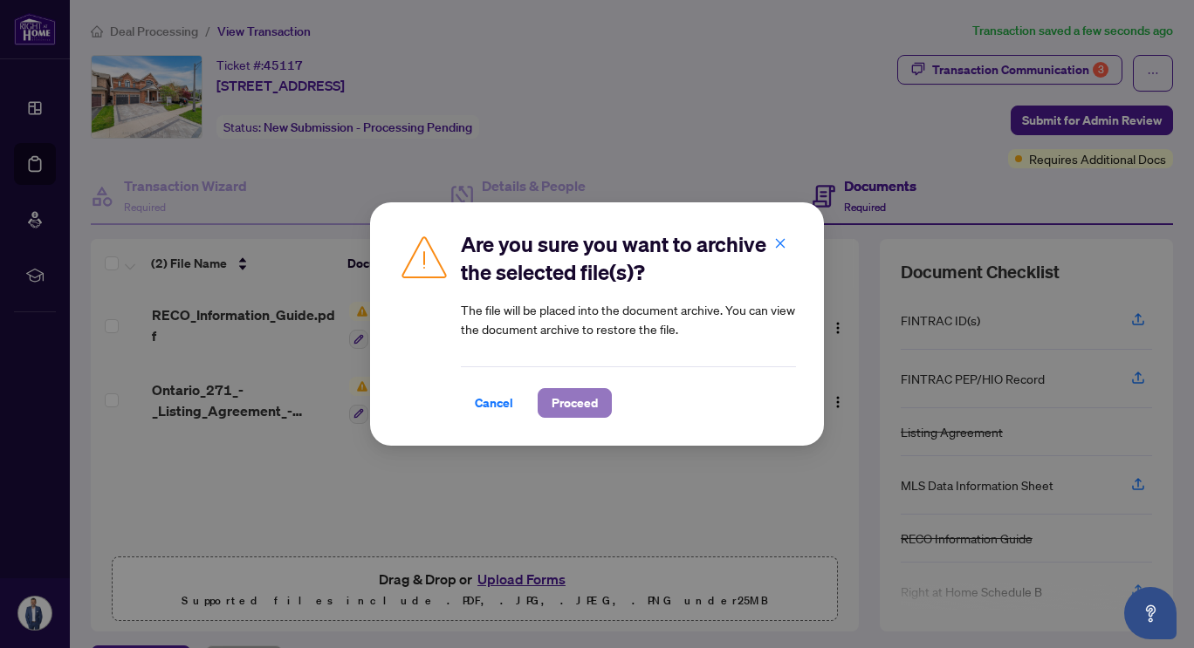
click at [579, 409] on span "Proceed" at bounding box center [575, 403] width 46 height 28
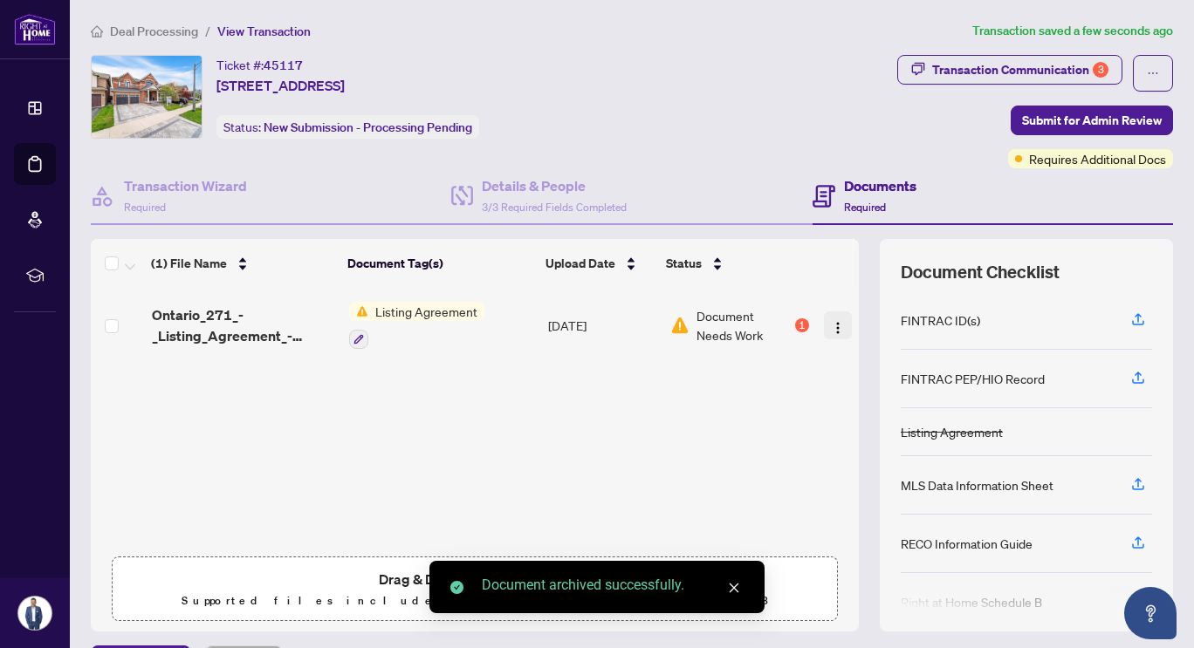
click at [831, 329] on img "button" at bounding box center [838, 328] width 14 height 14
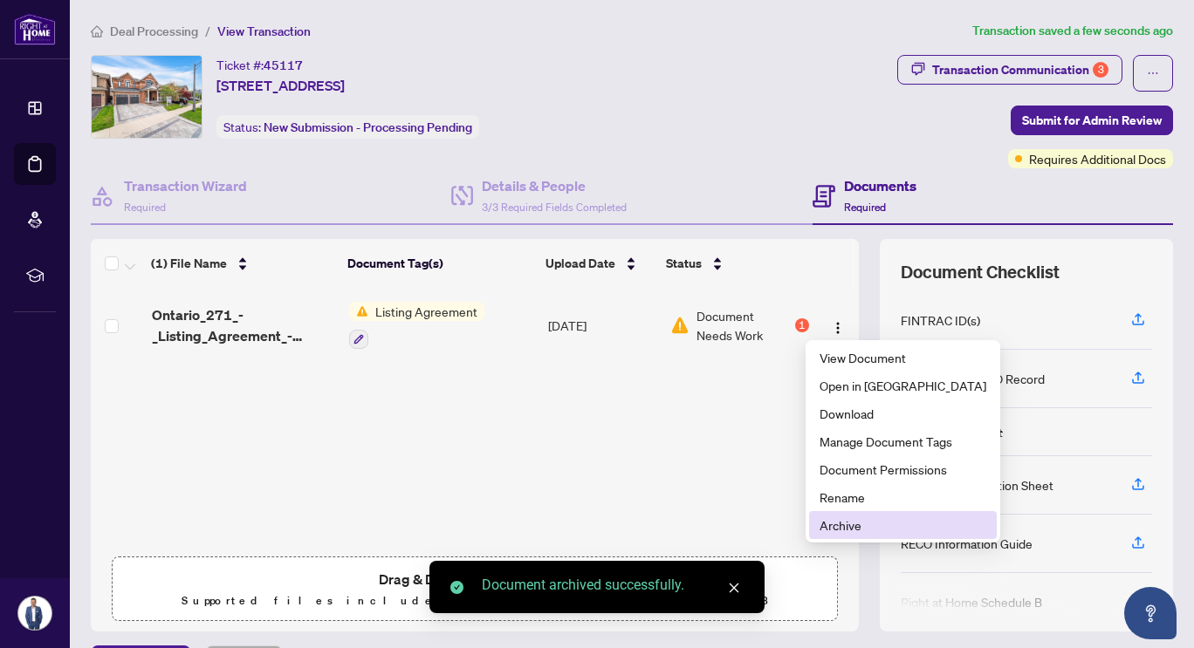
click at [838, 527] on span "Archive" at bounding box center [902, 525] width 167 height 19
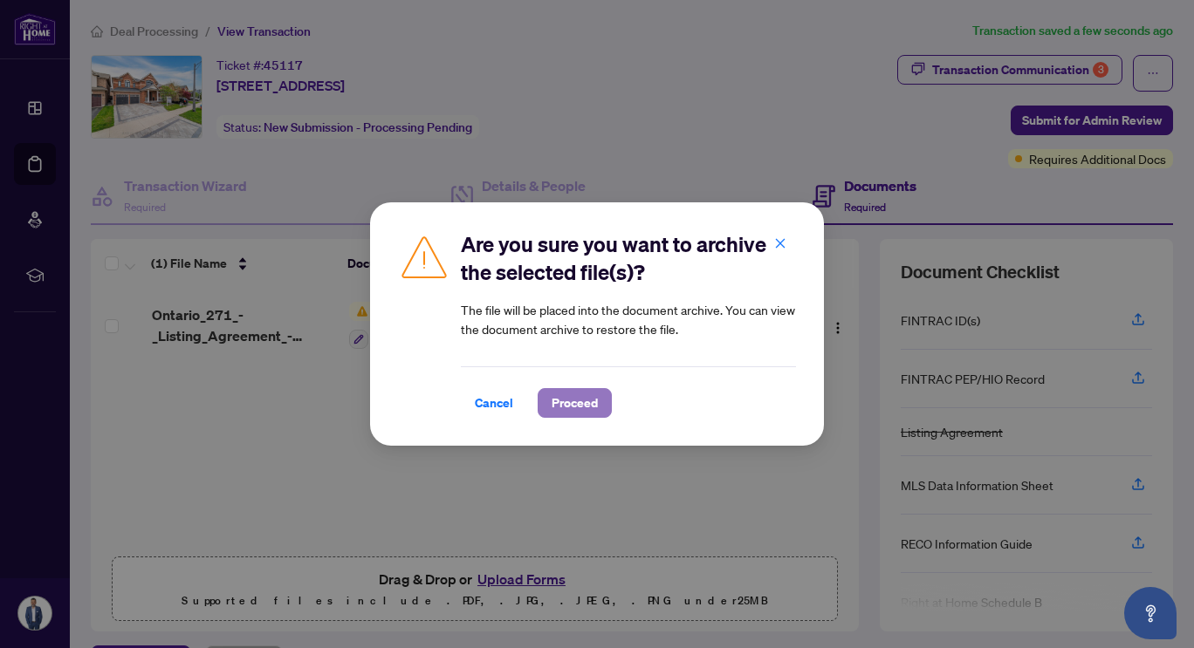
click at [578, 406] on span "Proceed" at bounding box center [575, 403] width 46 height 28
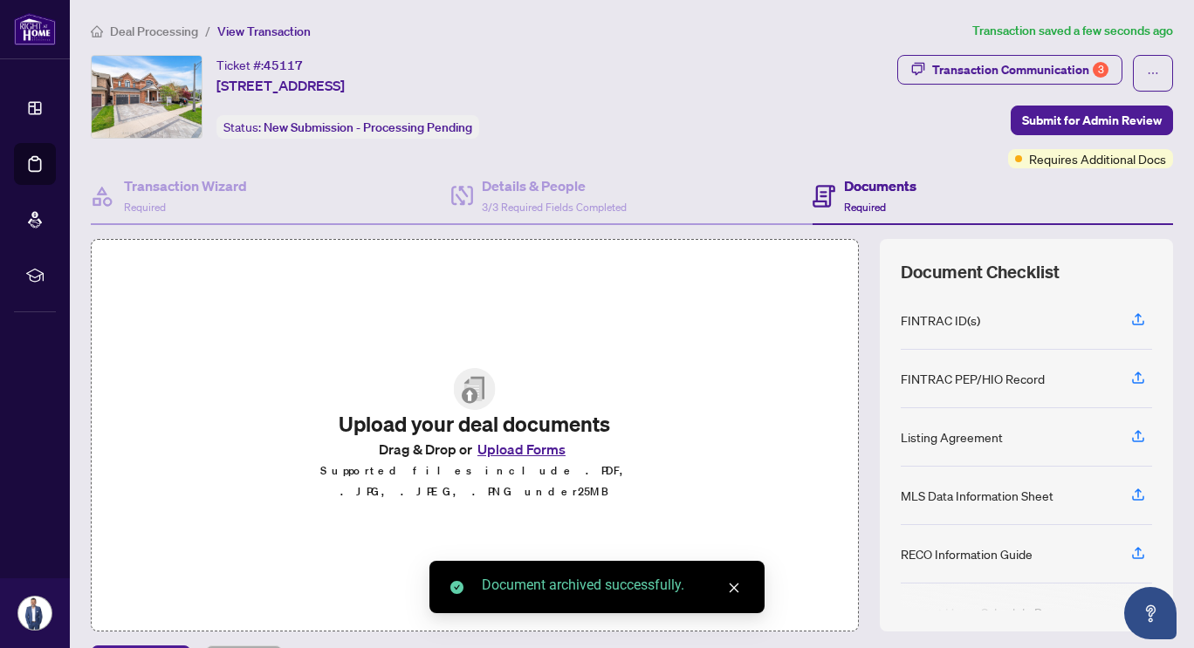
click at [519, 456] on button "Upload Forms" at bounding box center [521, 449] width 99 height 23
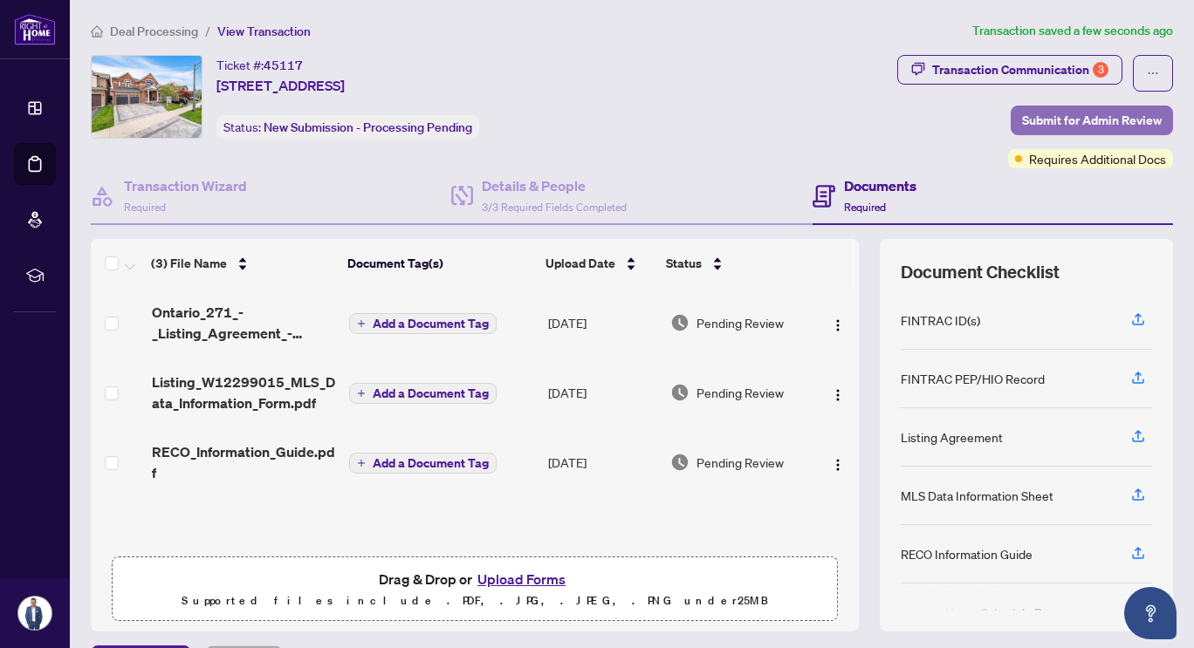
click at [1043, 121] on span "Submit for Admin Review" at bounding box center [1092, 120] width 140 height 28
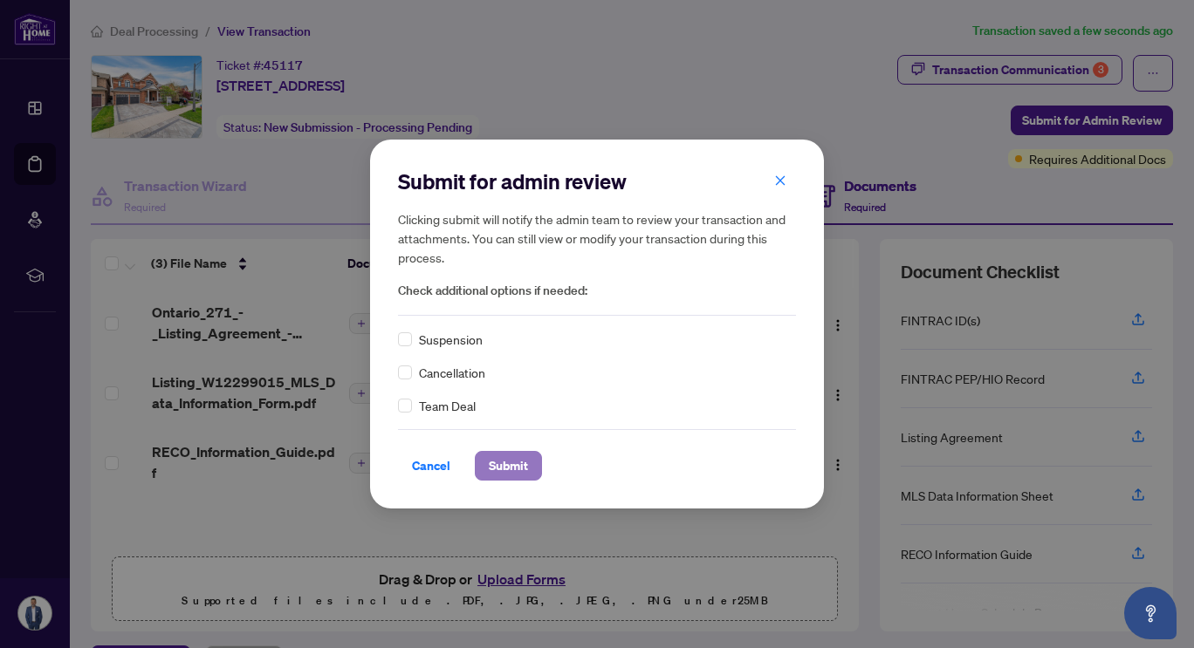
click at [497, 472] on span "Submit" at bounding box center [508, 466] width 39 height 28
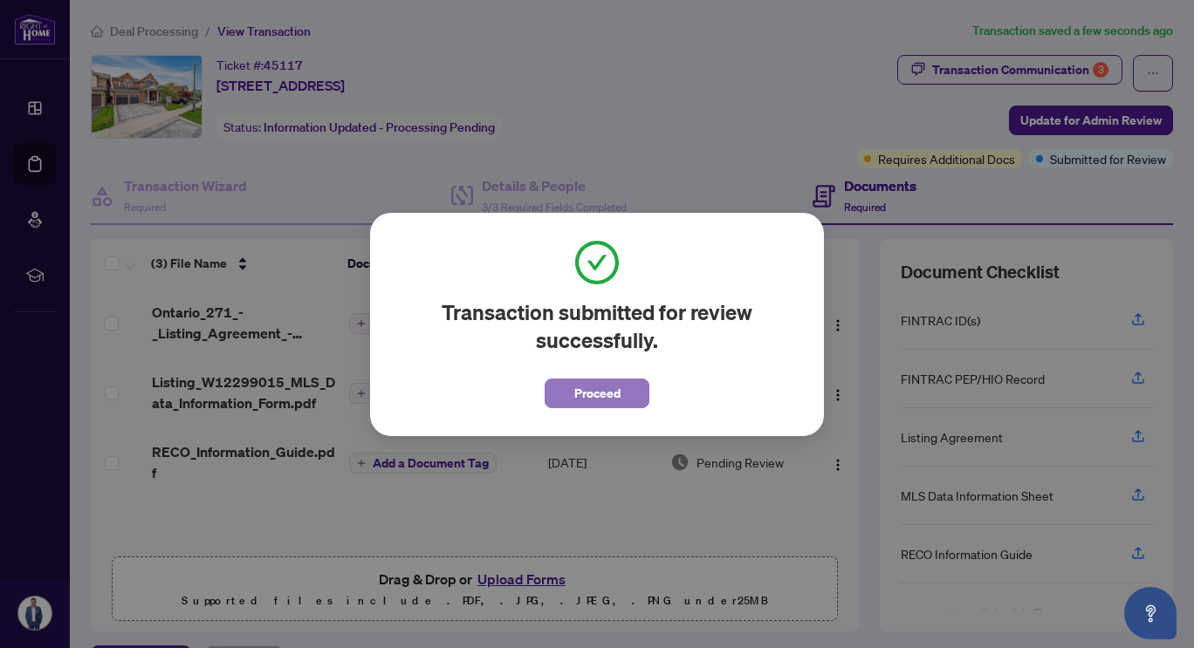
click at [591, 401] on span "Proceed" at bounding box center [597, 394] width 46 height 28
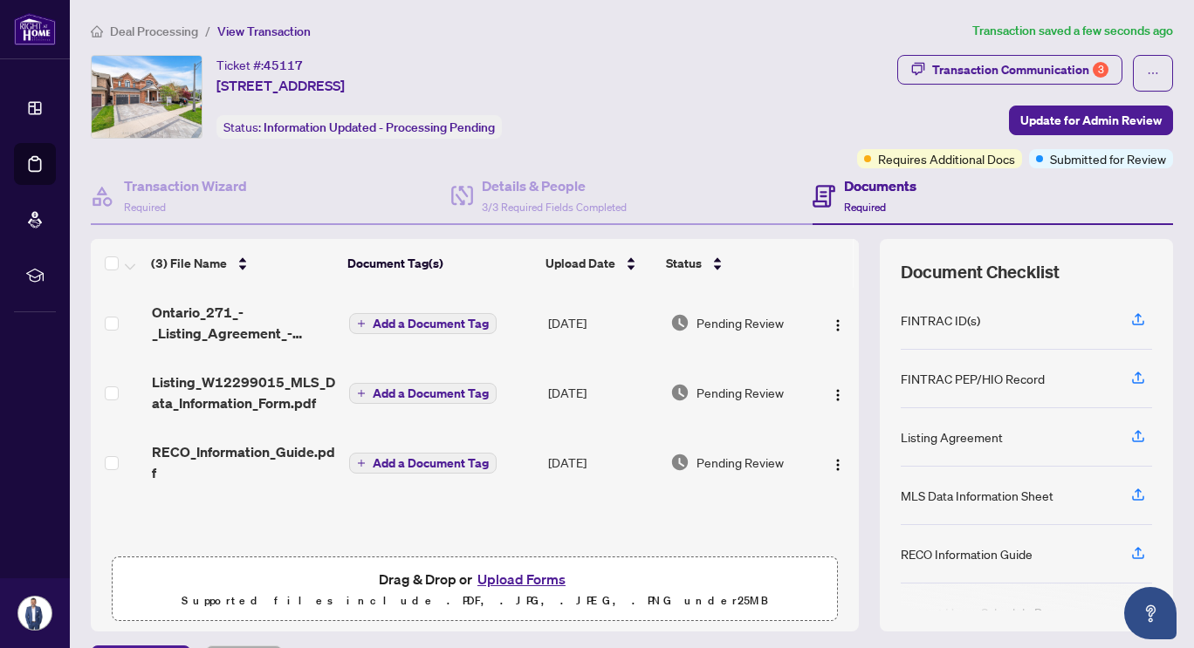
click at [353, 316] on button "Add a Document Tag" at bounding box center [422, 323] width 147 height 21
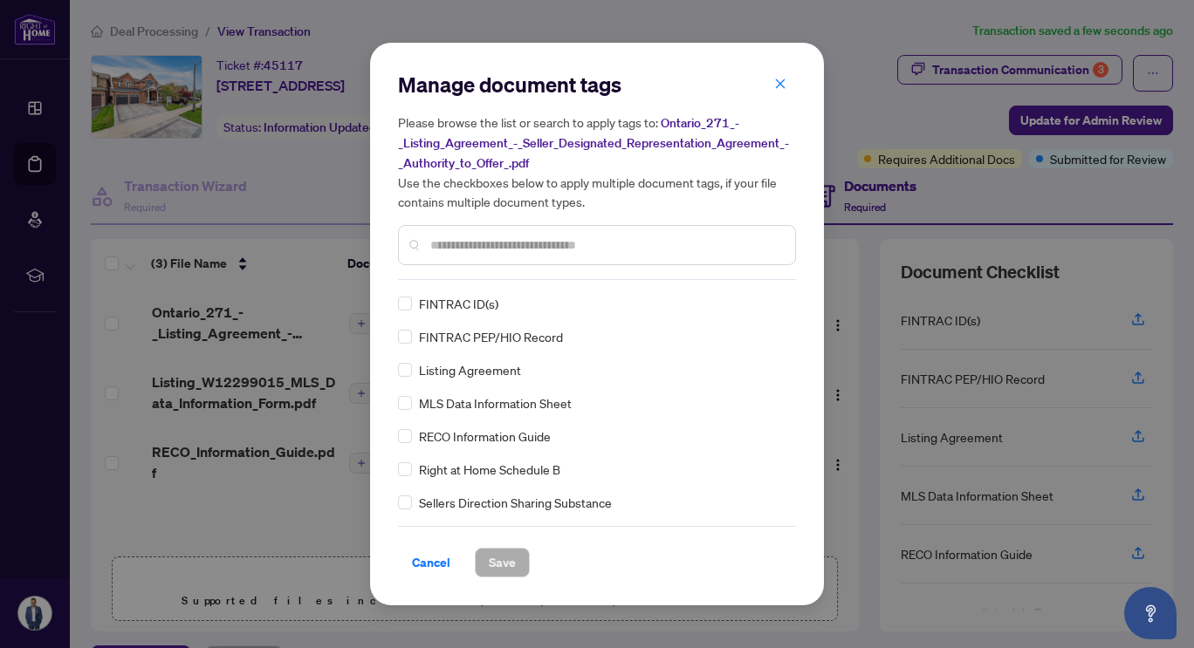
click at [482, 248] on input "text" at bounding box center [605, 245] width 351 height 19
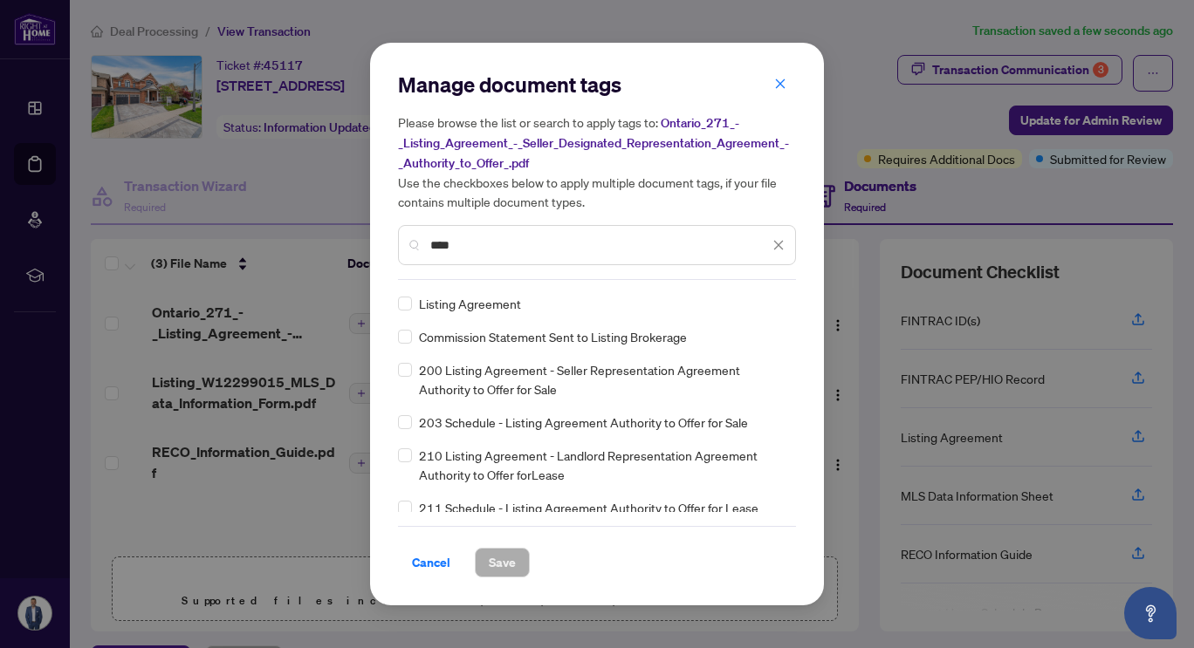
type input "****"
click at [502, 567] on span "Save" at bounding box center [502, 563] width 27 height 28
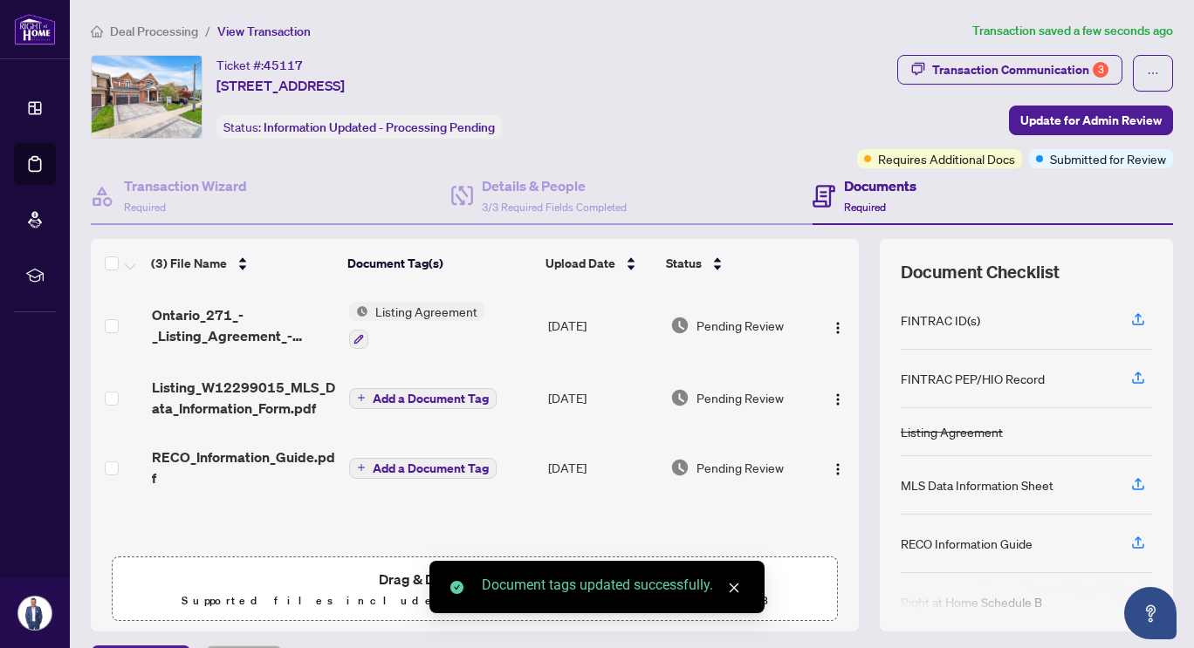
click at [358, 394] on icon "plus" at bounding box center [361, 398] width 9 height 9
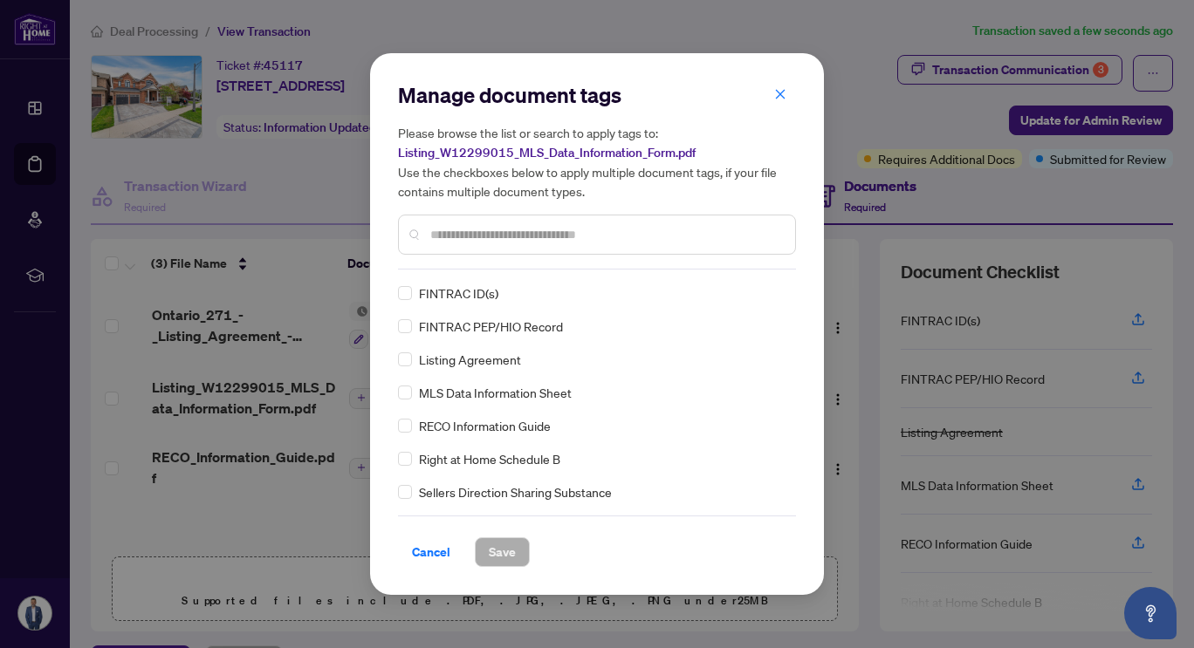
click at [489, 267] on div "Manage document tags Please browse the list or search to apply tags to: Listing…" at bounding box center [597, 175] width 398 height 189
click at [504, 241] on input "text" at bounding box center [605, 234] width 351 height 19
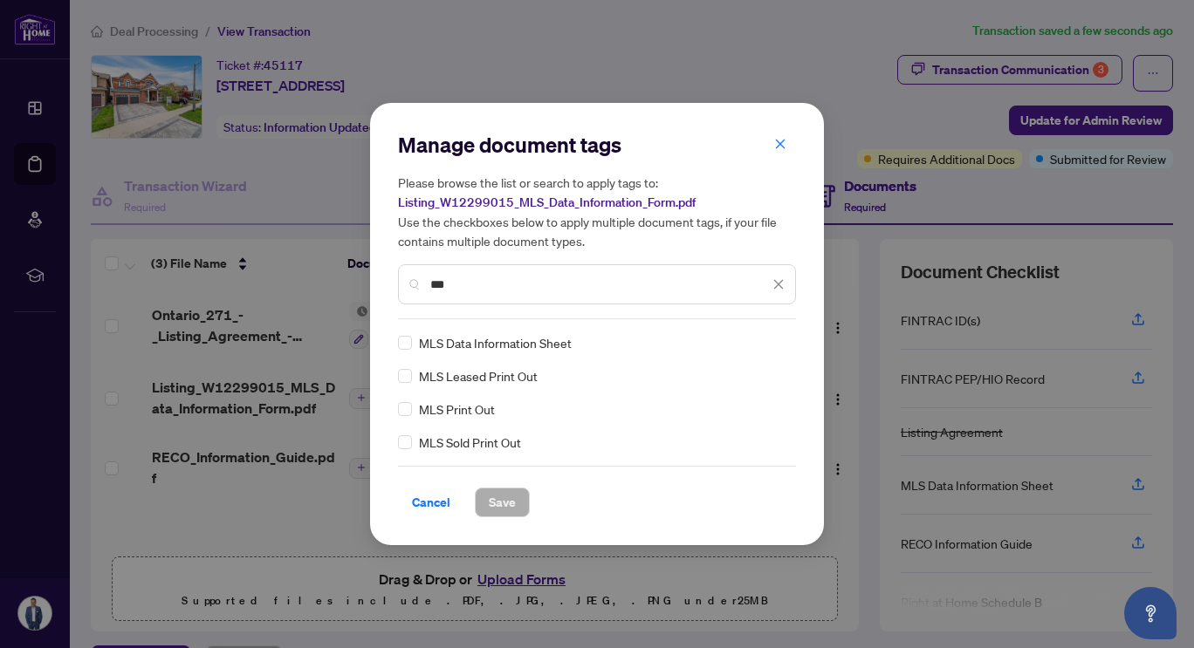
type input "***"
click at [509, 343] on span "MLS Data Information Sheet" at bounding box center [495, 342] width 153 height 19
click at [505, 497] on span "Save" at bounding box center [502, 503] width 27 height 28
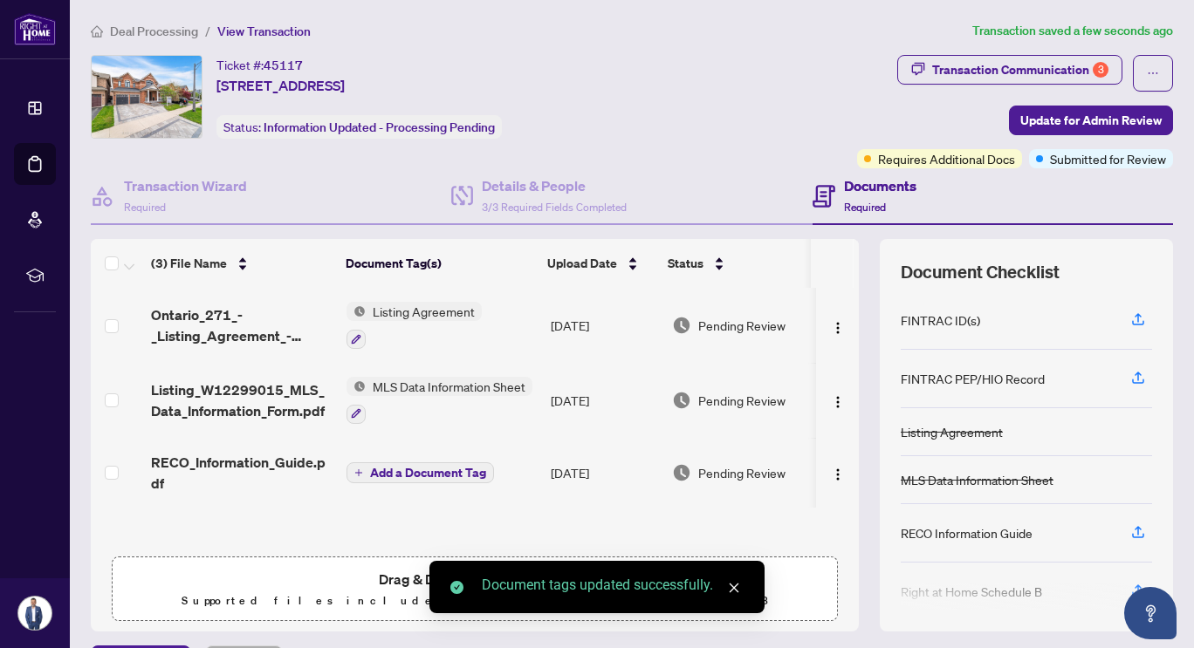
click at [354, 469] on icon "plus" at bounding box center [358, 473] width 9 height 9
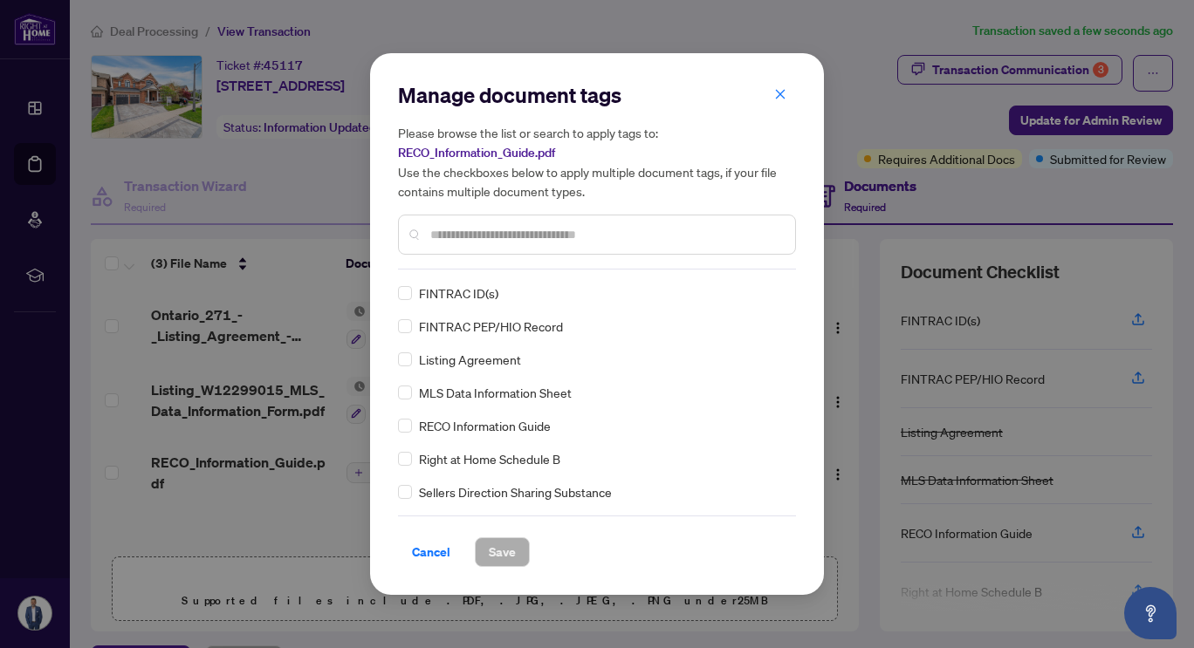
click at [486, 239] on input "text" at bounding box center [605, 234] width 351 height 19
type input "****"
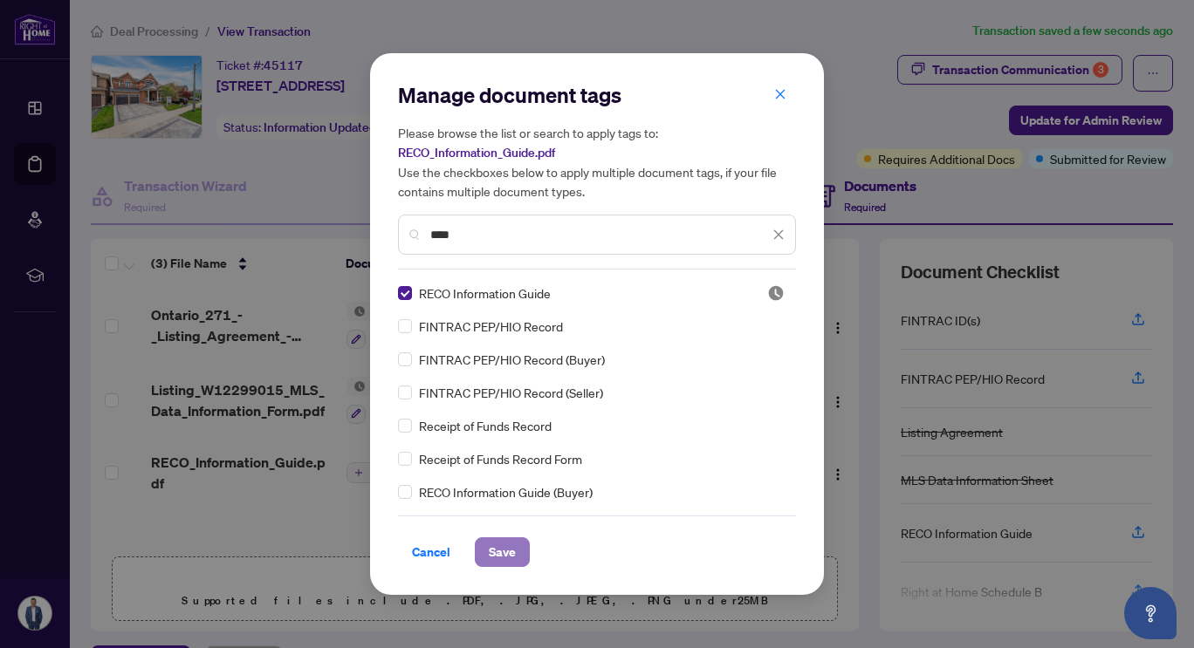
click at [498, 552] on span "Save" at bounding box center [502, 552] width 27 height 28
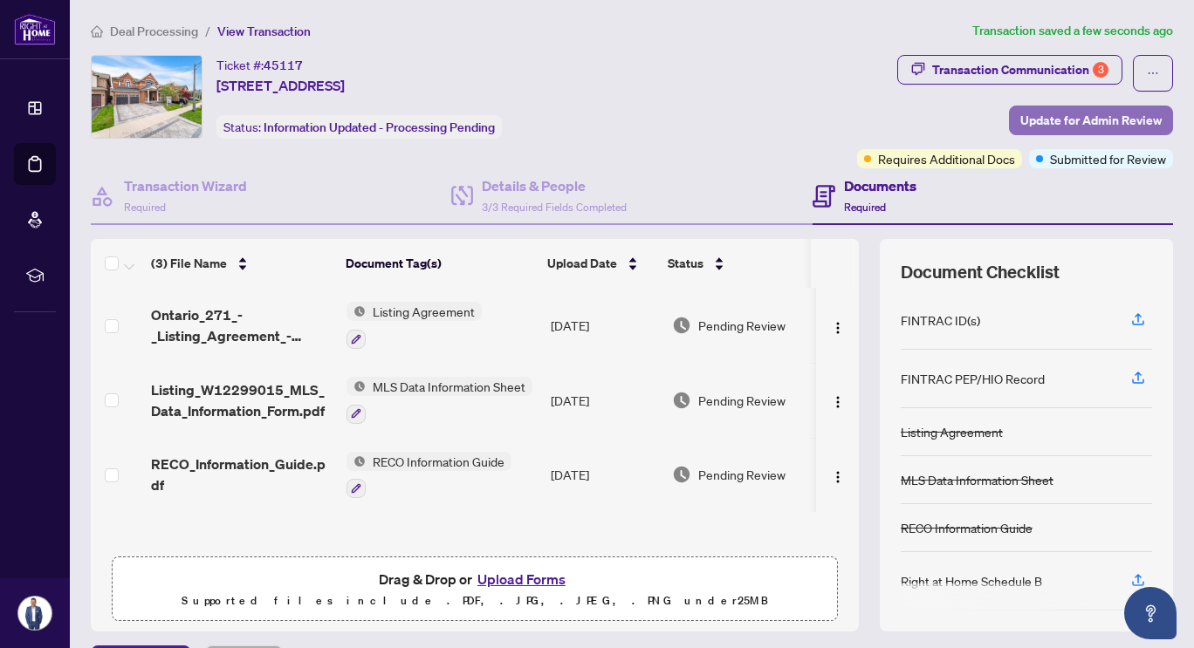
click at [1067, 125] on span "Update for Admin Review" at bounding box center [1090, 120] width 141 height 28
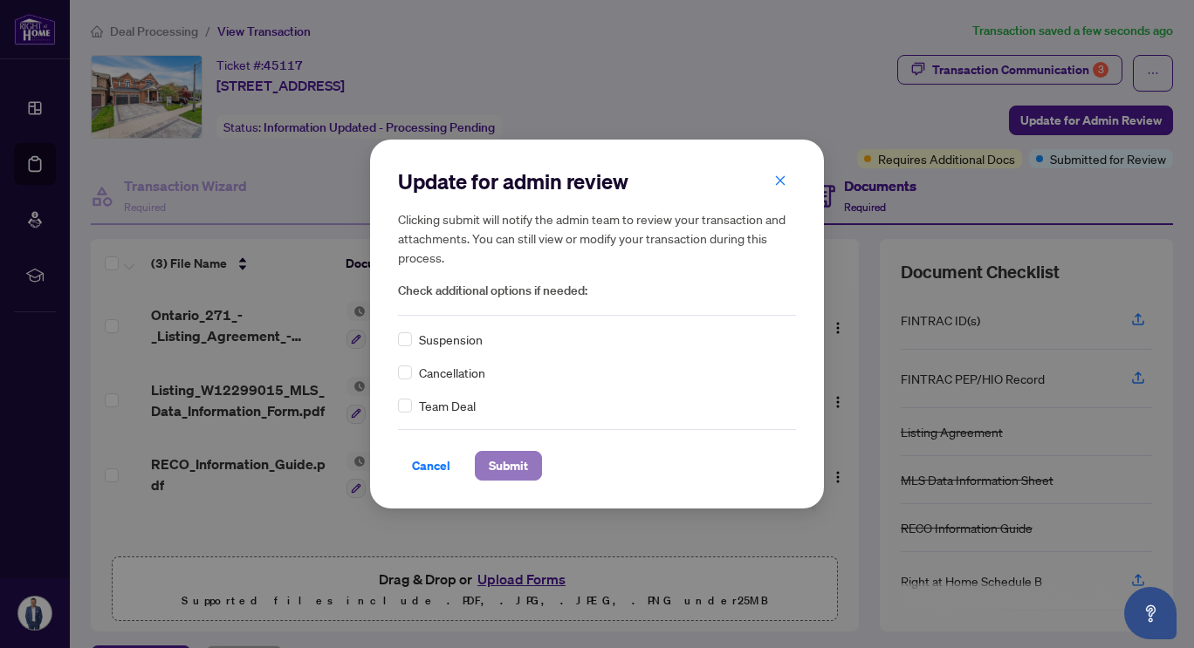
click at [498, 461] on span "Submit" at bounding box center [508, 466] width 39 height 28
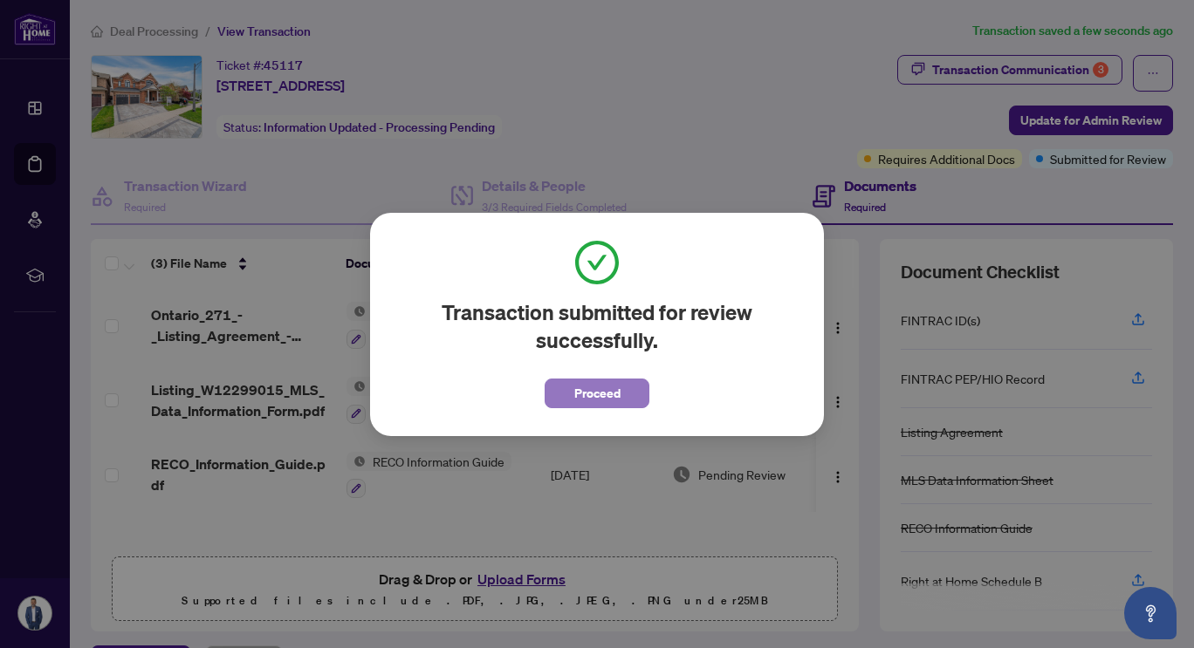
click at [595, 400] on span "Proceed" at bounding box center [597, 394] width 46 height 28
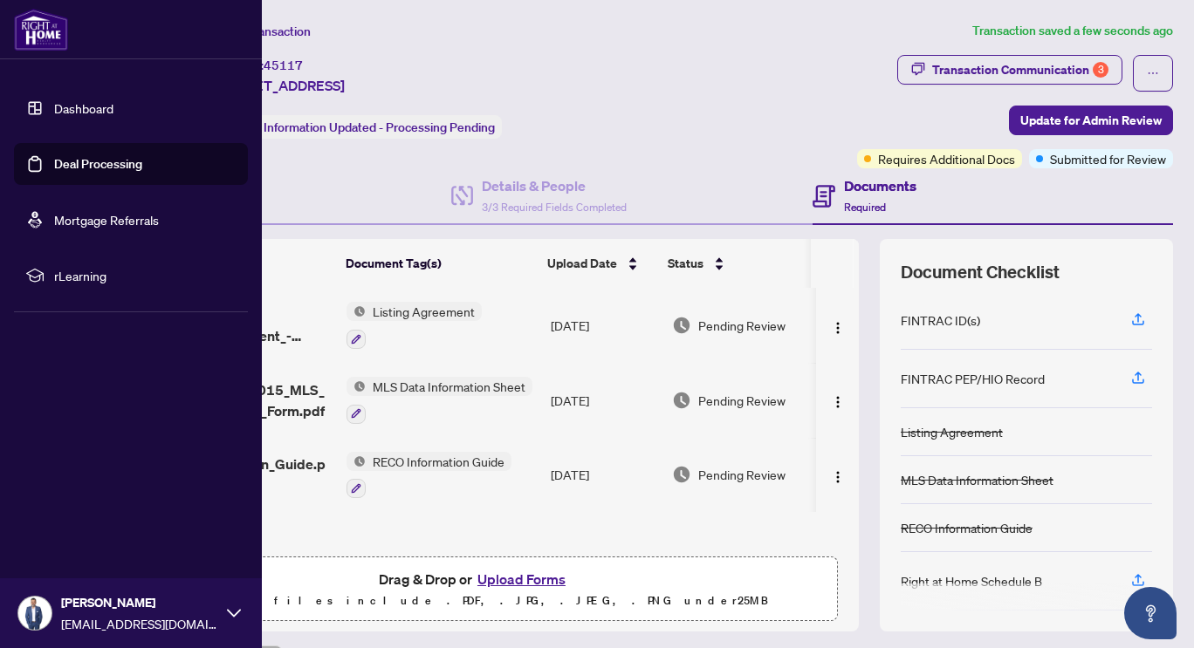
click at [81, 116] on link "Dashboard" at bounding box center [83, 108] width 59 height 16
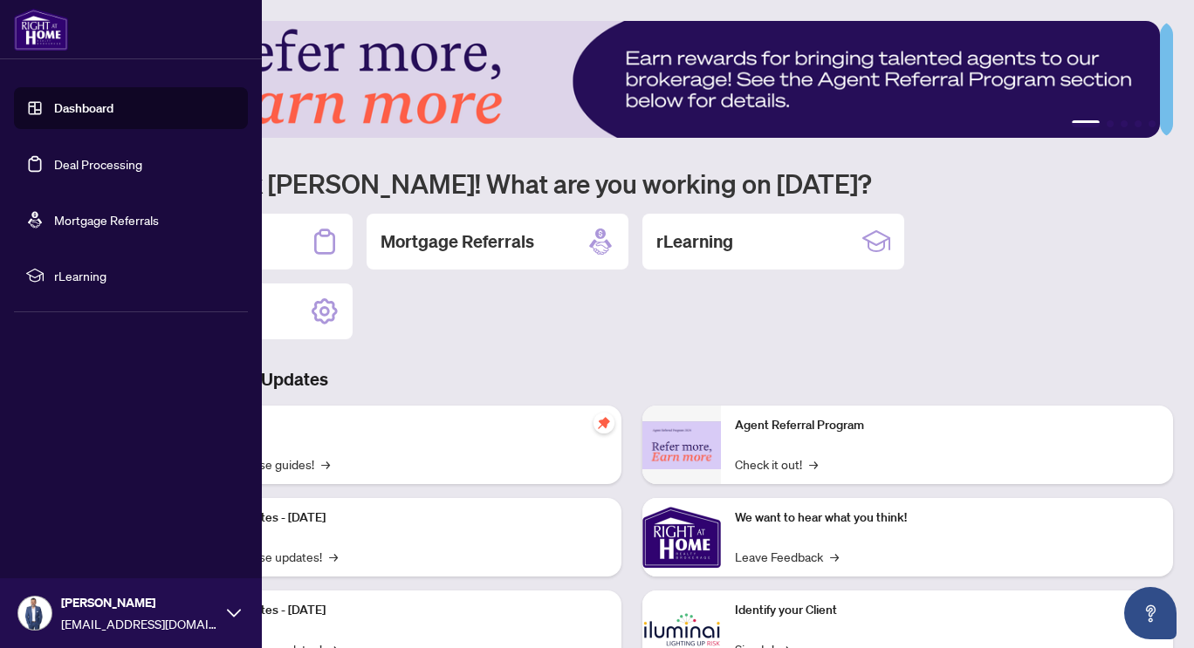
click at [87, 165] on link "Deal Processing" at bounding box center [98, 164] width 88 height 16
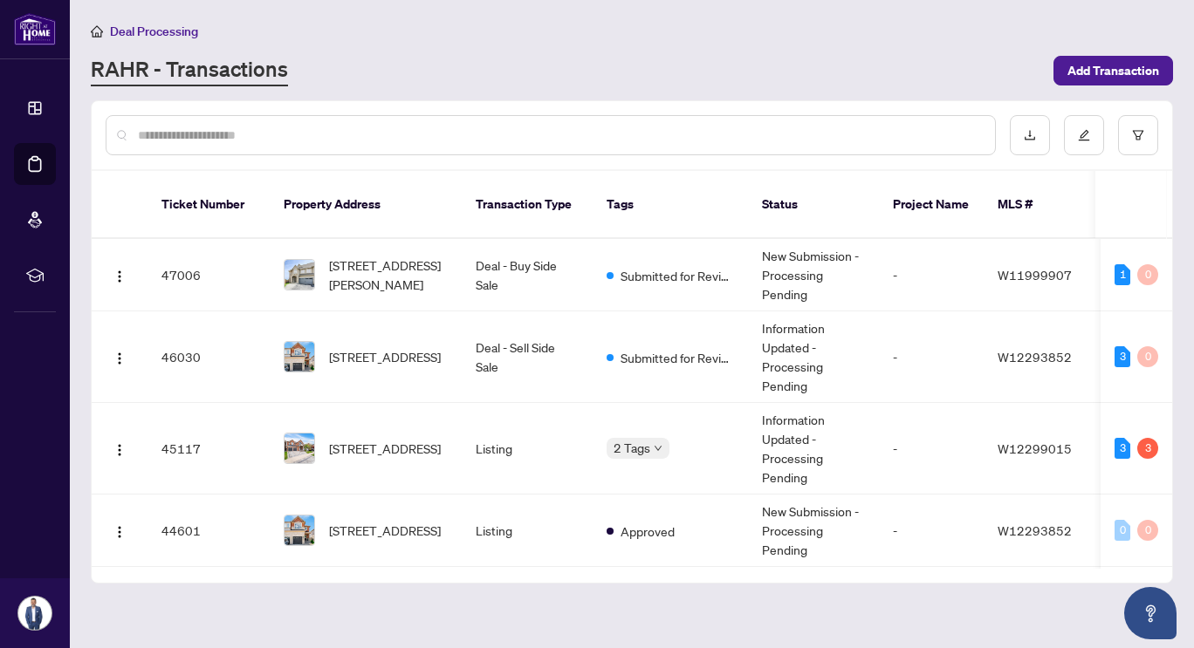
scroll to position [74, 0]
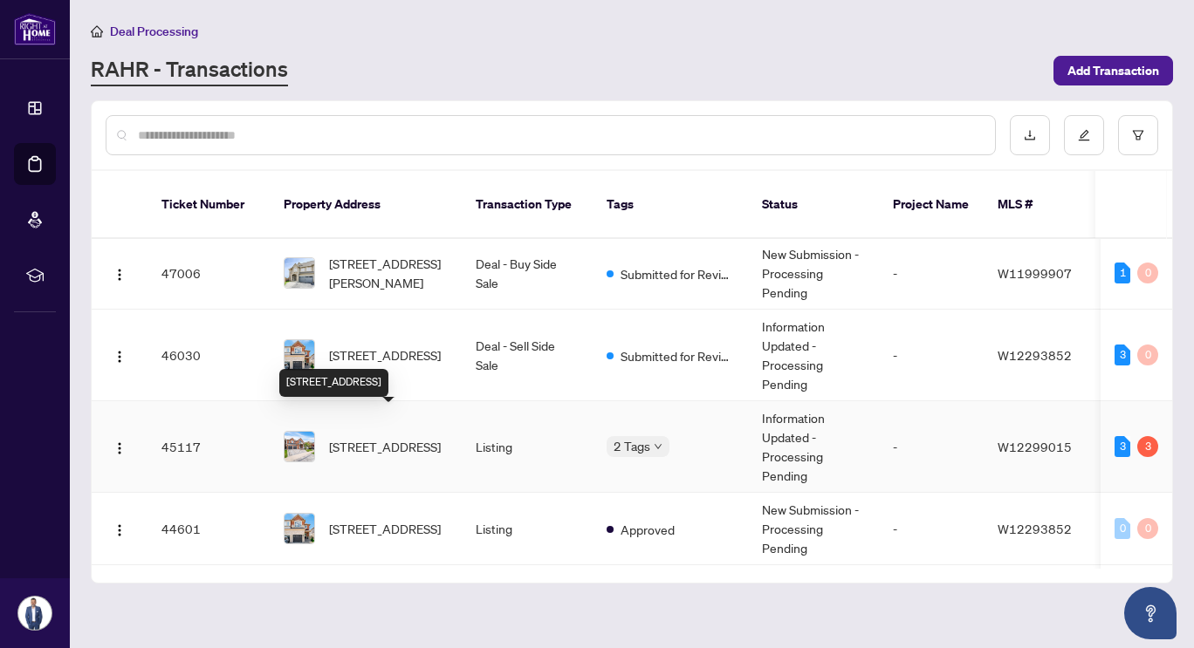
click at [350, 437] on span "[STREET_ADDRESS]" at bounding box center [385, 446] width 112 height 19
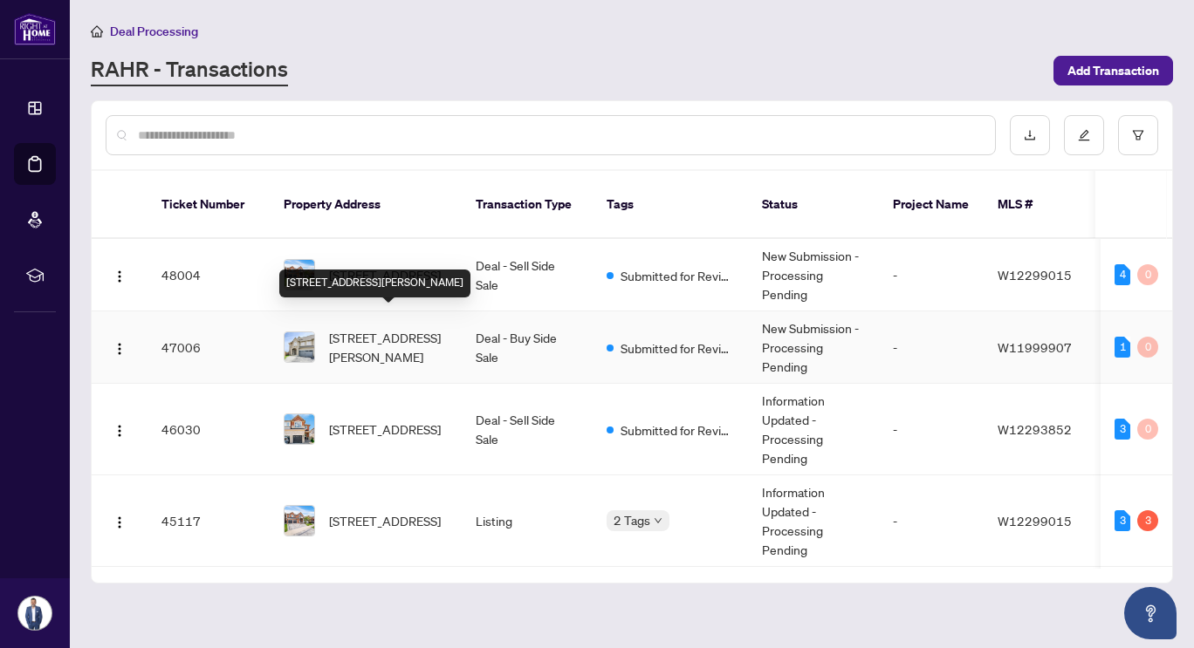
click at [367, 333] on span "[STREET_ADDRESS][PERSON_NAME]" at bounding box center [388, 347] width 119 height 38
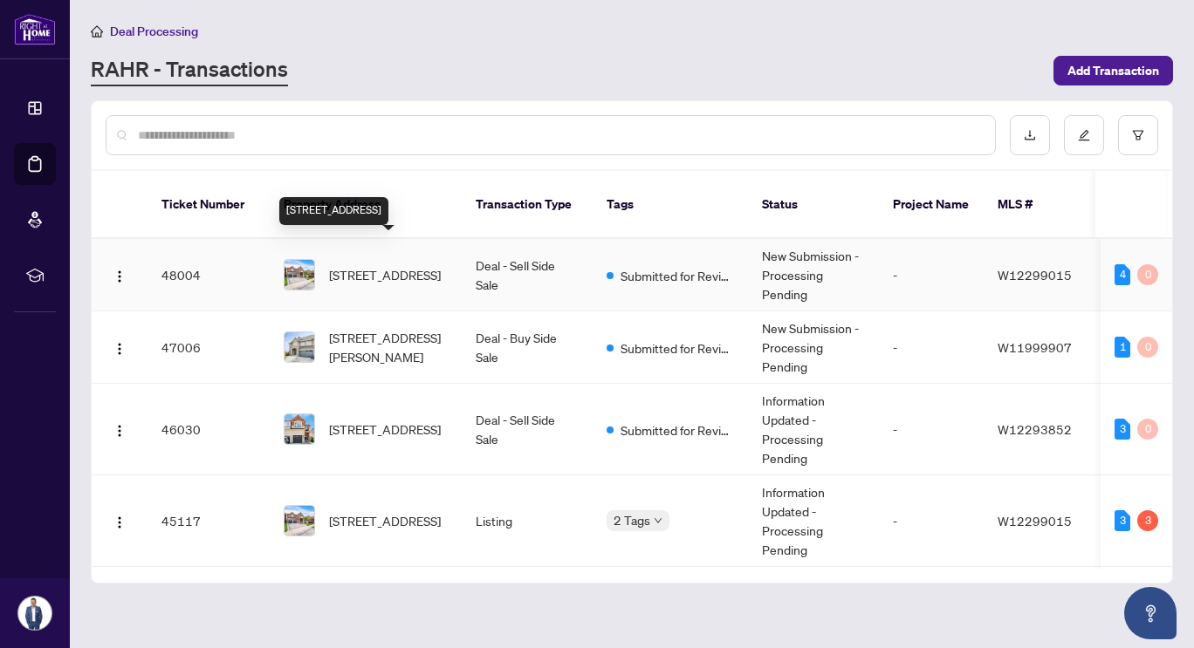
click at [379, 265] on span "[STREET_ADDRESS]" at bounding box center [385, 274] width 112 height 19
